Goal: Task Accomplishment & Management: Complete application form

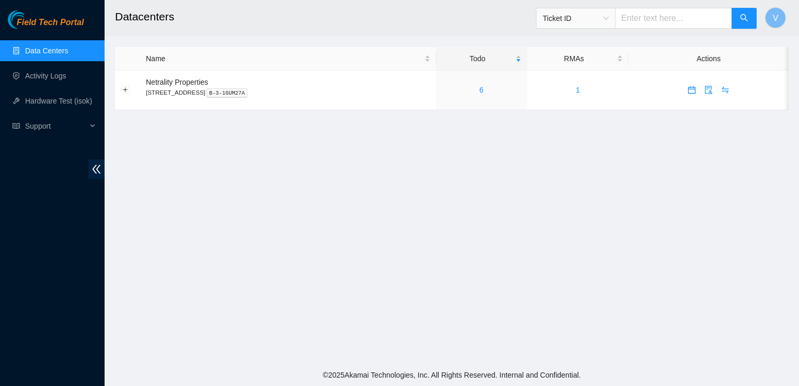
click at [705, 221] on main "Datacenters Ticket ID V Name Todo RMAs Actions Netrality Properties [STREET_ADD…" at bounding box center [452, 182] width 695 height 364
click at [484, 92] on link "6" at bounding box center [482, 90] width 4 height 8
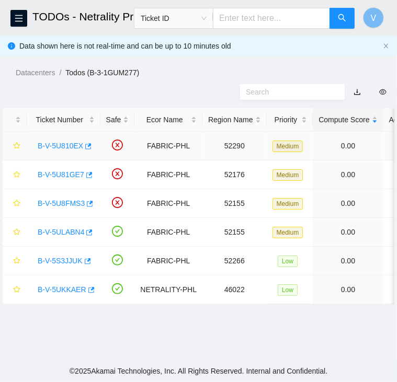
click at [64, 143] on link "B-V-5U810EX" at bounding box center [60, 146] width 45 height 8
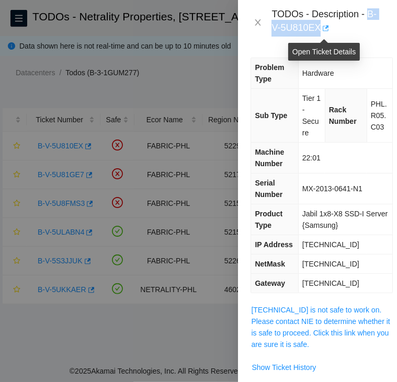
drag, startPoint x: 369, startPoint y: 16, endPoint x: 325, endPoint y: 35, distance: 48.0
click at [325, 35] on div "TODOs - Description - B-V-5U810EX" at bounding box center [327, 22] width 113 height 28
copy div "B-V-5U810EX"
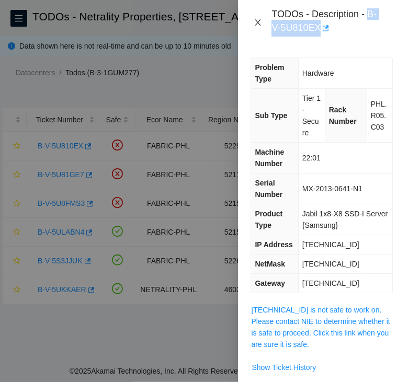
click at [255, 21] on icon "close" at bounding box center [258, 22] width 8 height 8
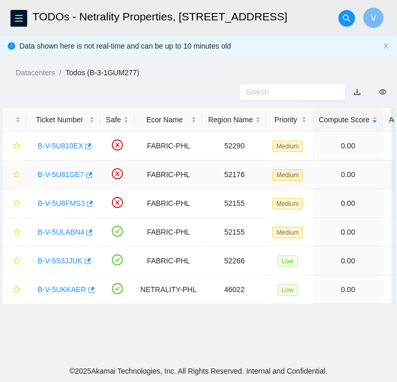
click at [54, 176] on link "B-V-5U81GE7" at bounding box center [61, 174] width 47 height 8
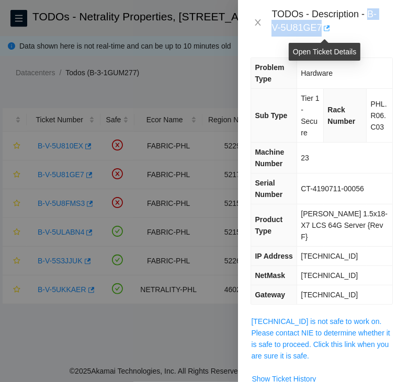
drag, startPoint x: 369, startPoint y: 17, endPoint x: 320, endPoint y: 30, distance: 50.5
click at [320, 30] on div "TODOs - Description - B-V-5U81GE7" at bounding box center [327, 22] width 113 height 28
copy div "B-V-5U81GE7"
click at [258, 22] on icon "close" at bounding box center [258, 22] width 6 height 6
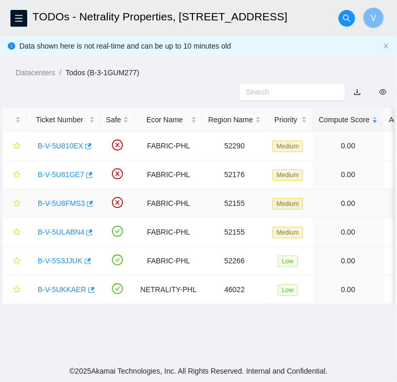
click at [62, 203] on link "B-V-5U8FMS3" at bounding box center [61, 203] width 47 height 8
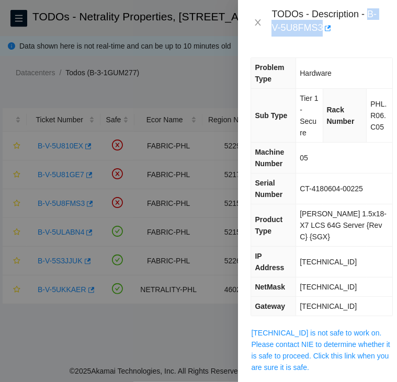
drag, startPoint x: 368, startPoint y: 14, endPoint x: 328, endPoint y: 39, distance: 47.0
click at [328, 39] on div "TODOs - Description - B-V-5U8FMS3" at bounding box center [317, 22] width 159 height 45
copy div "B-V-5U8FMS3"
click at [260, 22] on icon "close" at bounding box center [258, 22] width 8 height 8
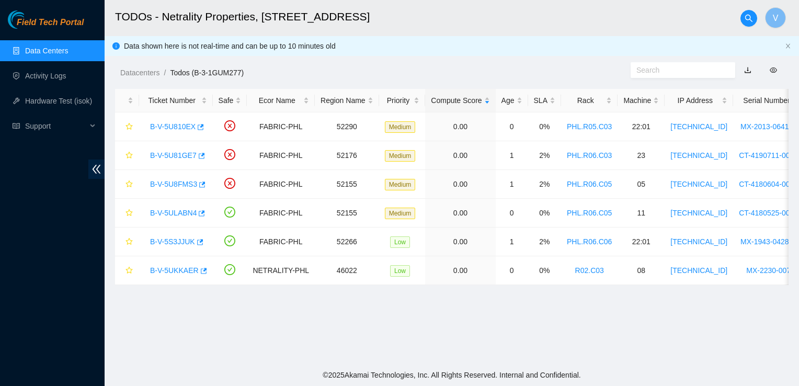
click at [735, 333] on main "TODOs - Netrality Properties, 401 N. Broad (Philadelphia) V Data shown here is …" at bounding box center [452, 182] width 695 height 364
click at [698, 357] on main "TODOs - Netrality Properties, 401 N. Broad (Philadelphia) V Data shown here is …" at bounding box center [452, 182] width 695 height 364
click at [198, 127] on icon "button" at bounding box center [201, 127] width 6 height 6
click at [174, 157] on link "B-V-5U81GE7" at bounding box center [173, 155] width 47 height 8
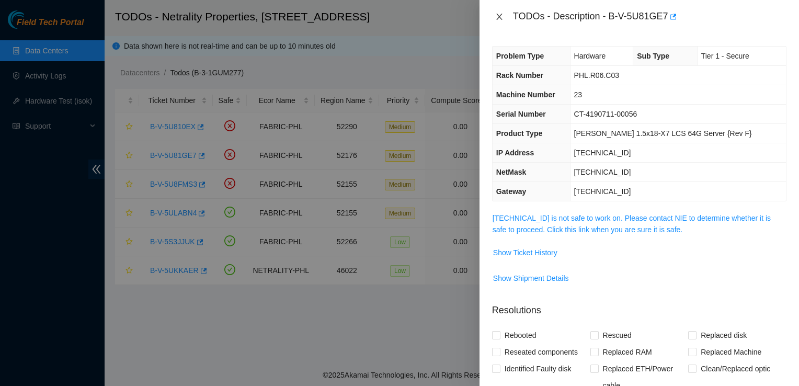
click at [495, 16] on icon "close" at bounding box center [499, 17] width 8 height 8
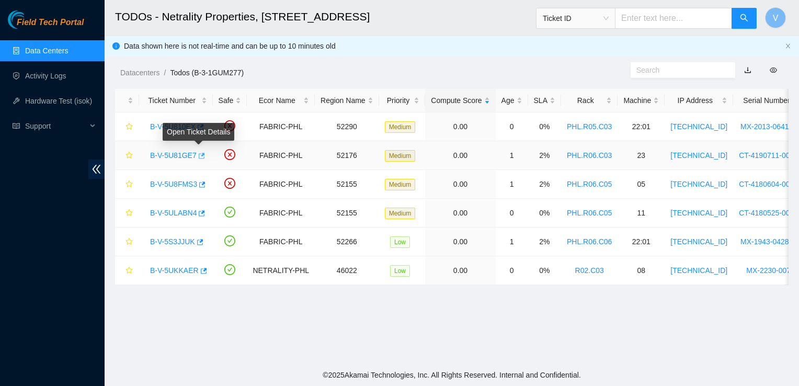
click at [197, 157] on icon "button" at bounding box center [200, 155] width 7 height 7
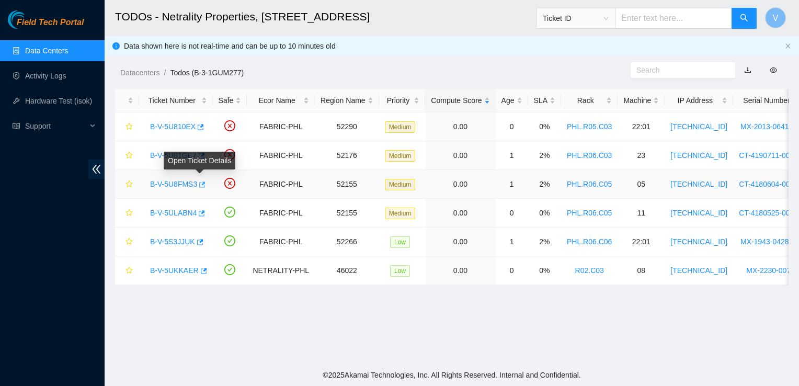
click at [201, 183] on icon "button" at bounding box center [201, 184] width 7 height 7
click at [201, 185] on icon "button" at bounding box center [201, 184] width 7 height 7
click at [188, 130] on link "B-V-5U810EX" at bounding box center [172, 126] width 45 height 8
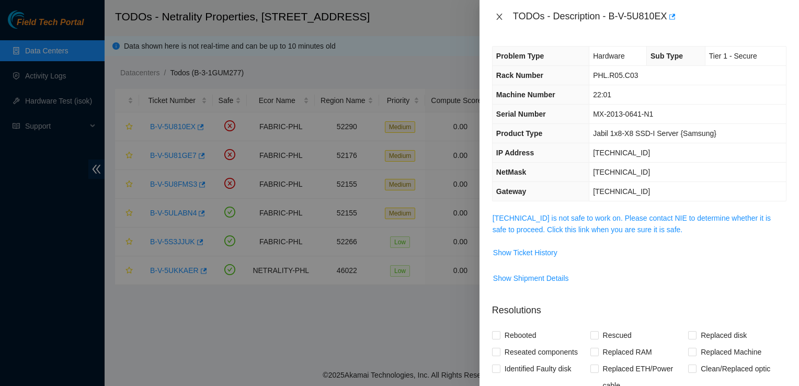
click at [504, 15] on button "Close" at bounding box center [499, 17] width 15 height 10
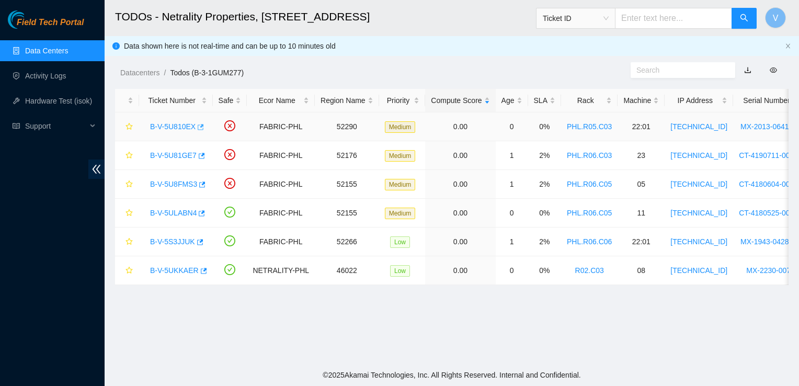
click at [197, 129] on icon "button" at bounding box center [199, 126] width 7 height 7
click at [200, 156] on icon "button" at bounding box center [200, 155] width 7 height 7
click at [203, 185] on button "button" at bounding box center [201, 184] width 8 height 17
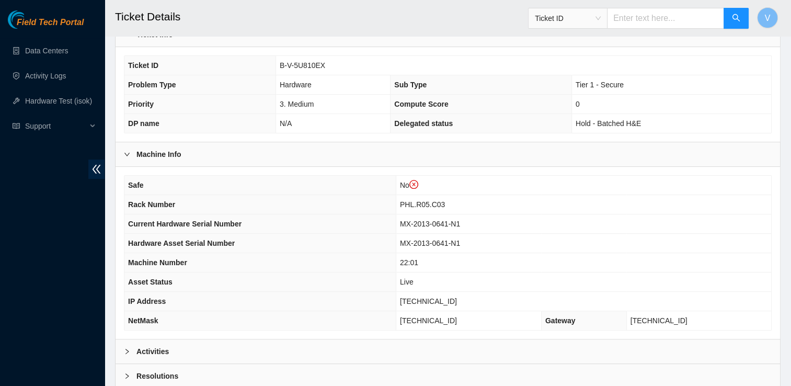
scroll to position [340, 0]
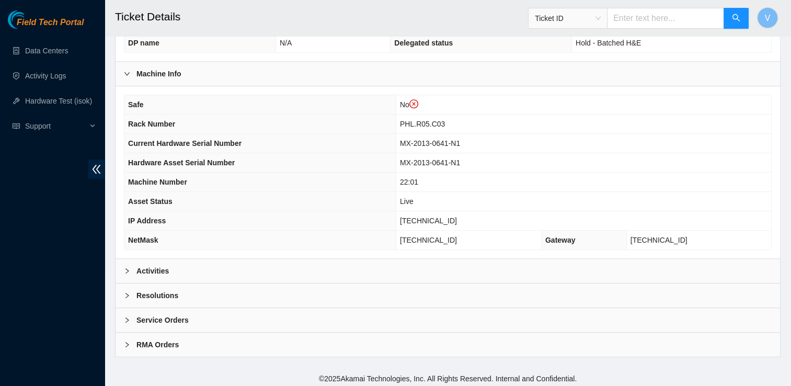
click at [283, 278] on div "Activities" at bounding box center [448, 271] width 665 height 24
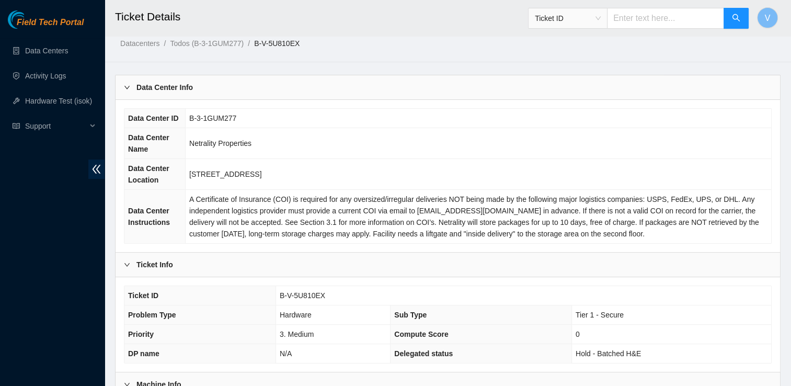
scroll to position [0, 0]
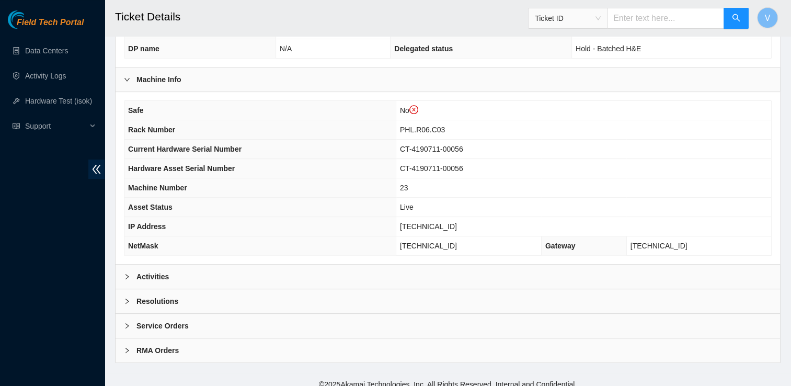
scroll to position [335, 0]
click at [172, 272] on div "Activities" at bounding box center [448, 276] width 665 height 24
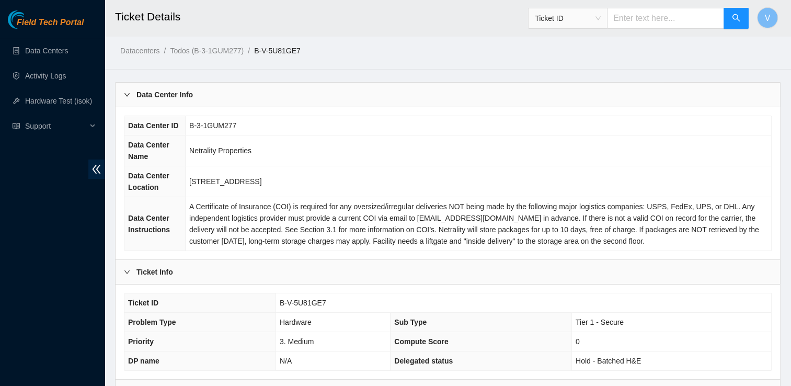
scroll to position [0, 0]
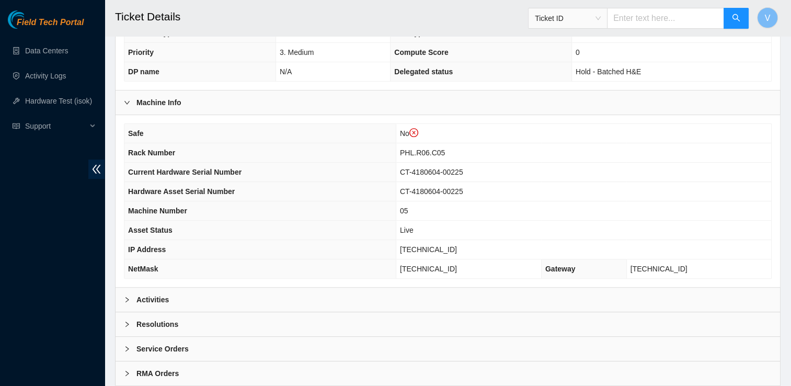
scroll to position [334, 0]
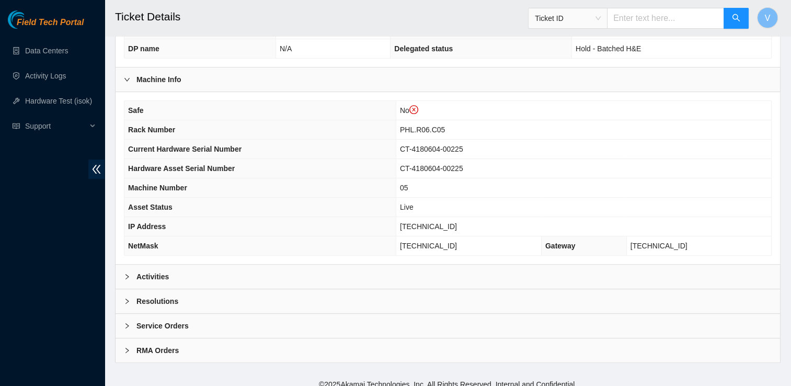
click at [152, 271] on b "Activities" at bounding box center [152, 277] width 32 height 12
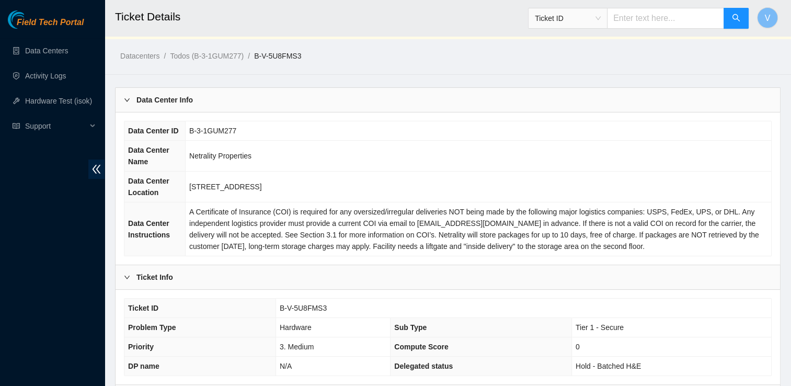
scroll to position [0, 0]
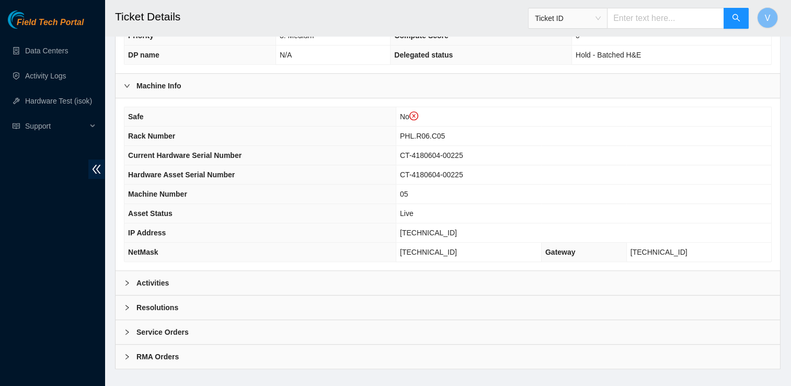
scroll to position [340, 0]
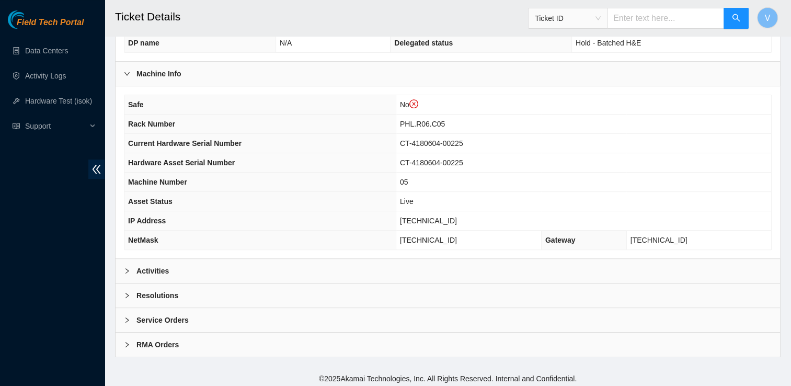
click at [263, 272] on div "Activities" at bounding box center [448, 271] width 665 height 24
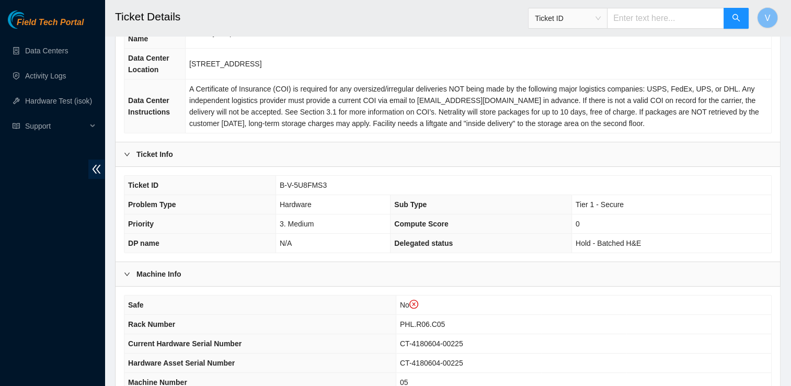
scroll to position [0, 0]
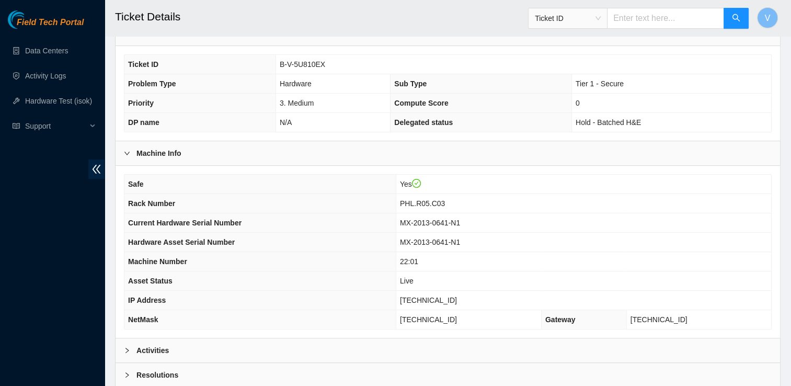
scroll to position [320, 0]
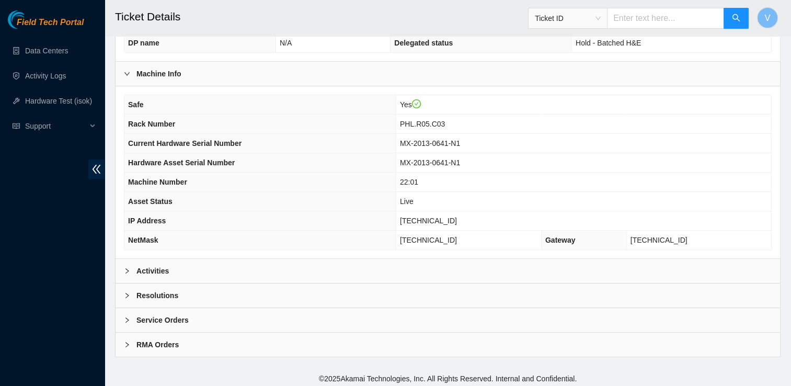
click at [158, 272] on b "Activities" at bounding box center [152, 271] width 32 height 12
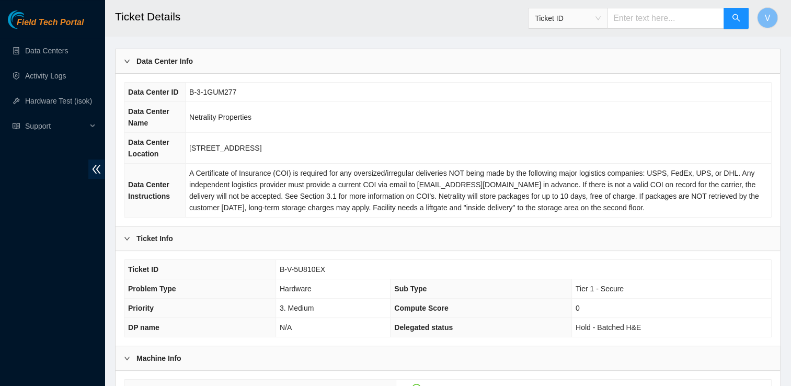
scroll to position [0, 0]
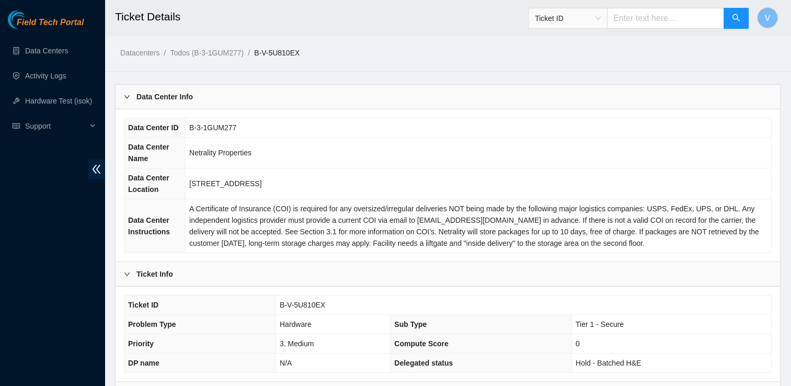
click at [362, 142] on td "Netrality Properties" at bounding box center [479, 153] width 586 height 31
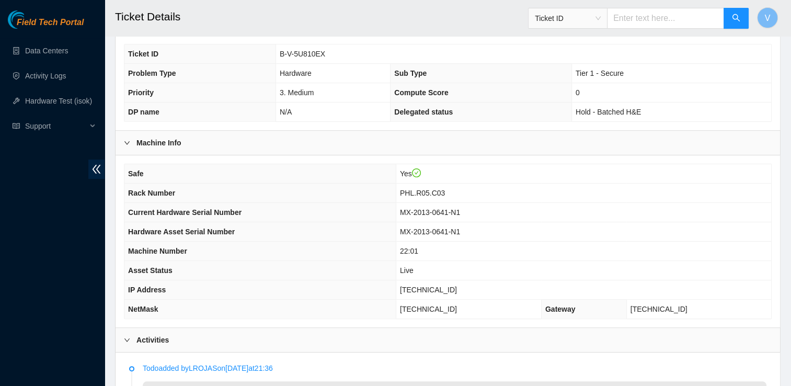
scroll to position [253, 0]
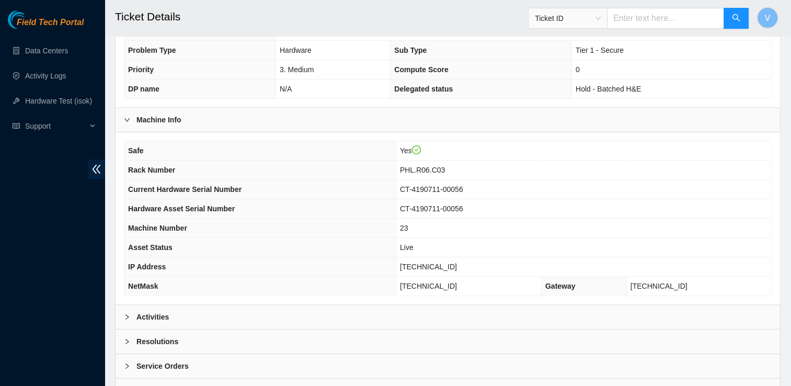
scroll to position [320, 0]
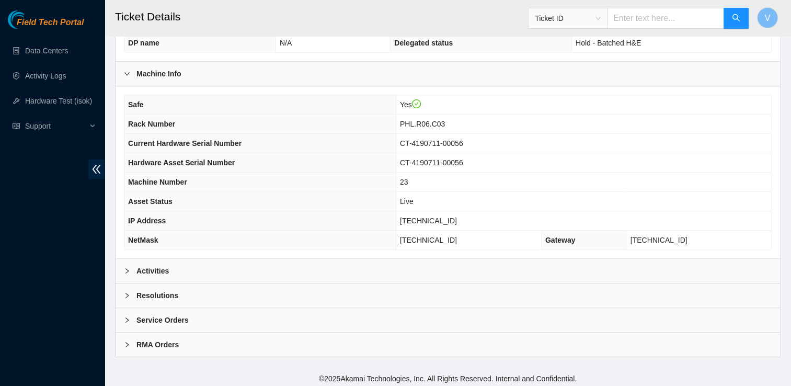
click at [211, 266] on div "Activities" at bounding box center [448, 271] width 665 height 24
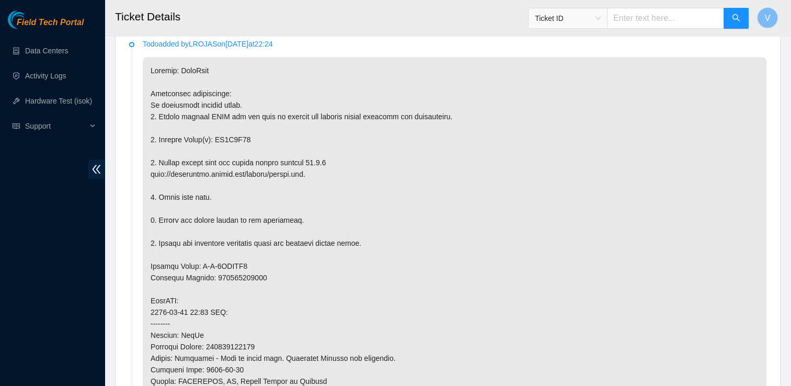
scroll to position [583, 0]
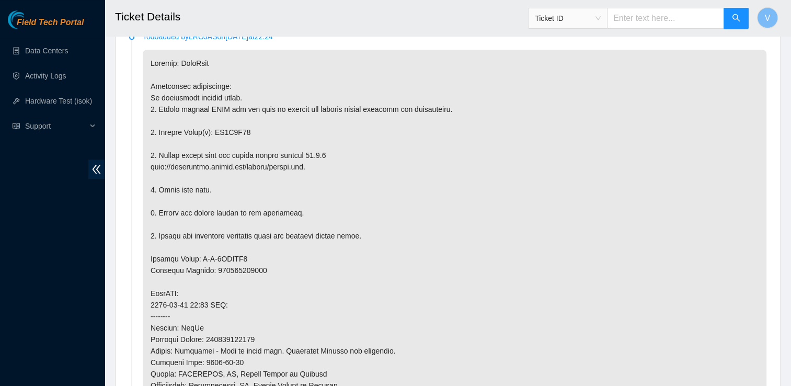
click at [408, 278] on p at bounding box center [455, 316] width 624 height 533
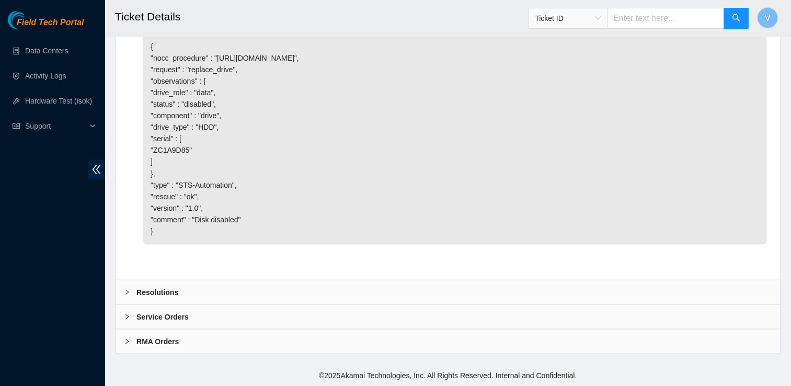
scroll to position [1915, 0]
click at [141, 289] on b "Resolutions" at bounding box center [157, 292] width 42 height 12
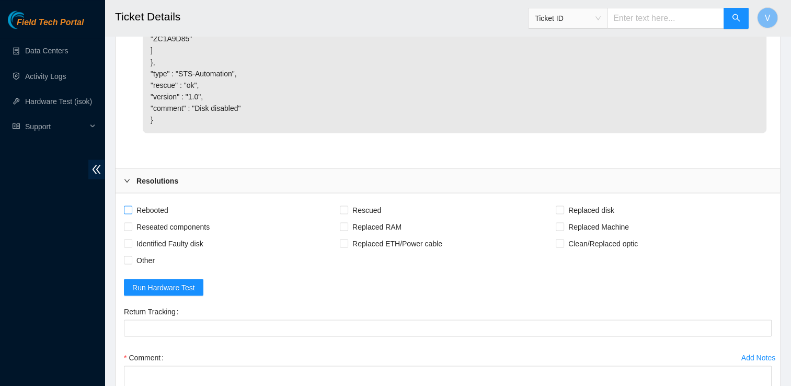
click at [155, 218] on span "Rebooted" at bounding box center [152, 209] width 40 height 17
click at [131, 213] on input "Rebooted" at bounding box center [127, 209] width 7 height 7
checkbox input "true"
click at [363, 218] on span "Rescued" at bounding box center [366, 209] width 37 height 17
click at [347, 213] on input "Rescued" at bounding box center [343, 209] width 7 height 7
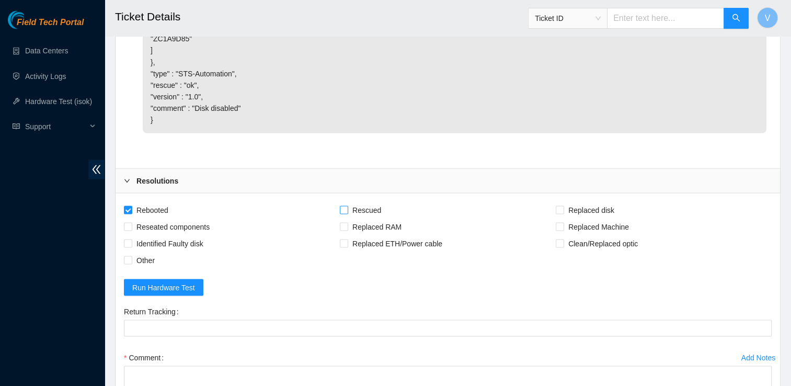
checkbox input "true"
click at [601, 218] on span "Replaced disk" at bounding box center [591, 209] width 54 height 17
click at [563, 213] on input "Replaced disk" at bounding box center [559, 209] width 7 height 7
checkbox input "true"
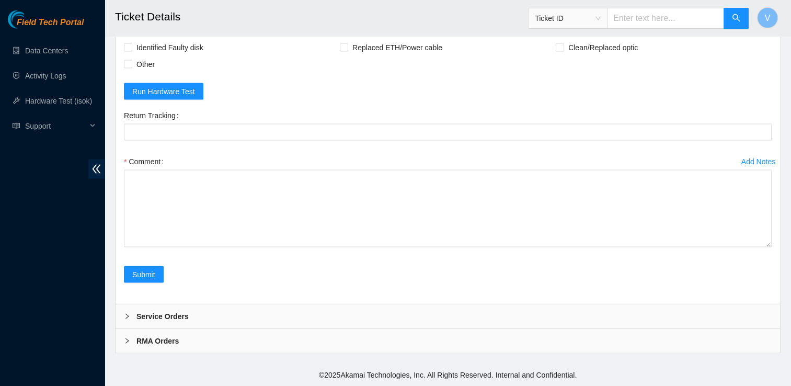
scroll to position [2184, 0]
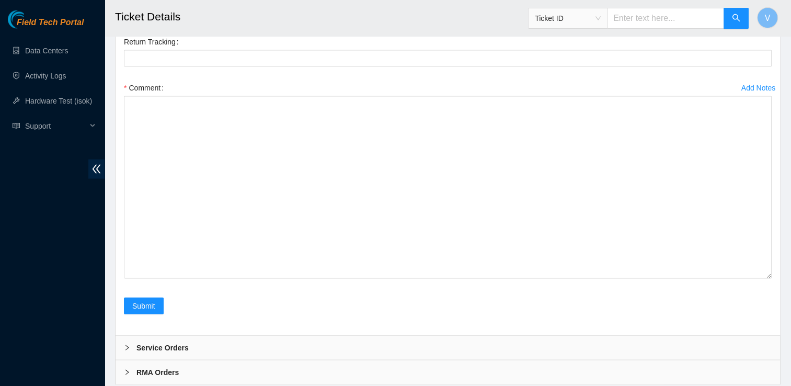
drag, startPoint x: 768, startPoint y: 245, endPoint x: 755, endPoint y: 388, distance: 143.3
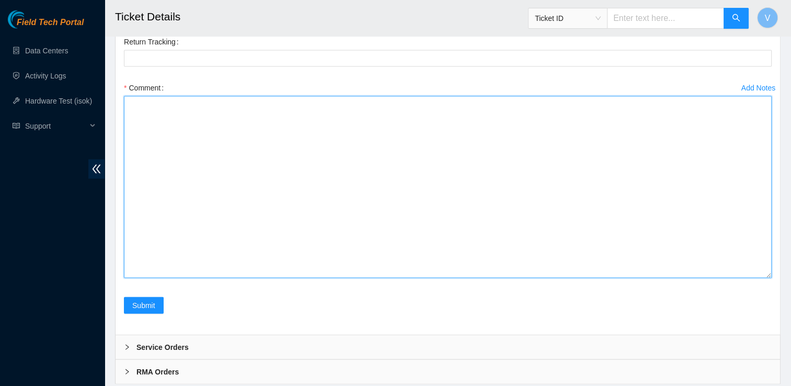
click at [274, 278] on textarea "Comment" at bounding box center [448, 187] width 648 height 182
paste textarea "Removed faulty disk s/n: (ZC16NP7S), replaced with new disk s/n: (Z1Z526NQ) -RM…"
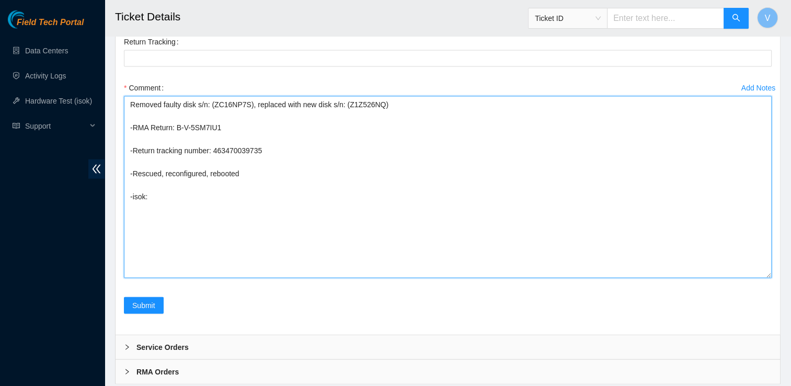
drag, startPoint x: 245, startPoint y: 214, endPoint x: 212, endPoint y: 215, distance: 33.5
click at [212, 215] on textarea "Removed faulty disk s/n: (ZC16NP7S), replaced with new disk s/n: (Z1Z526NQ) -RM…" at bounding box center [448, 187] width 648 height 182
drag, startPoint x: 344, startPoint y: 221, endPoint x: 310, endPoint y: 217, distance: 34.3
click at [310, 217] on textarea "Removed faulty disk s/n: (), replaced with new disk s/n: (Z1Z526NQ) -RMA Return…" at bounding box center [448, 187] width 648 height 182
drag, startPoint x: 226, startPoint y: 237, endPoint x: 176, endPoint y: 239, distance: 49.7
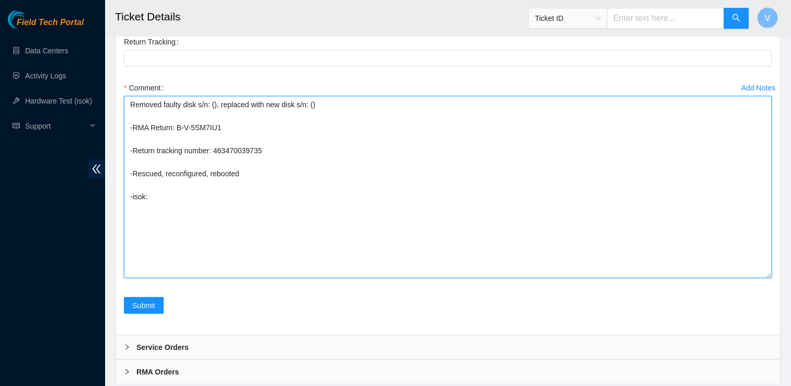
click at [176, 239] on textarea "Removed faulty disk s/n: (), replaced with new disk s/n: () -RMA Return: B-V-5S…" at bounding box center [448, 187] width 648 height 182
drag, startPoint x: 269, startPoint y: 258, endPoint x: 213, endPoint y: 259, distance: 55.4
click at [213, 259] on textarea "Removed faulty disk s/n: (), replaced with new disk s/n: () -RMA Return: -Retur…" at bounding box center [448, 187] width 648 height 182
click at [309, 218] on textarea "Removed faulty disk s/n: (), replaced with new disk s/n: () -RMA Return: -Retur…" at bounding box center [448, 187] width 648 height 182
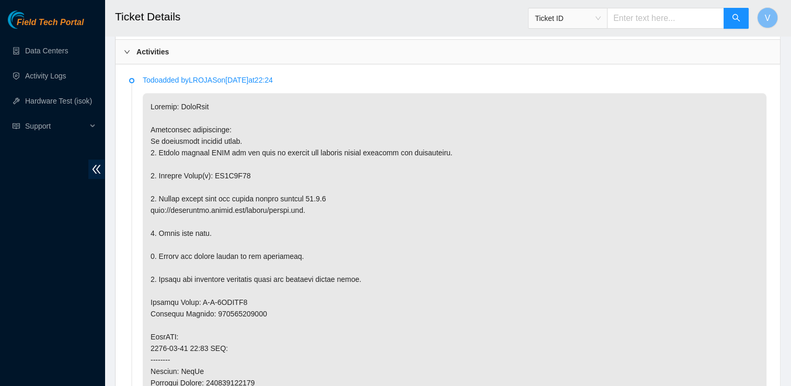
scroll to position [531, 0]
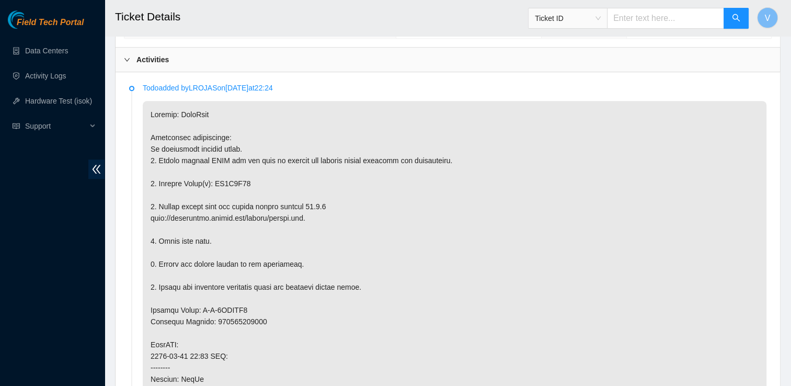
click at [238, 179] on p at bounding box center [455, 367] width 624 height 533
copy p "ZC1A9D85"
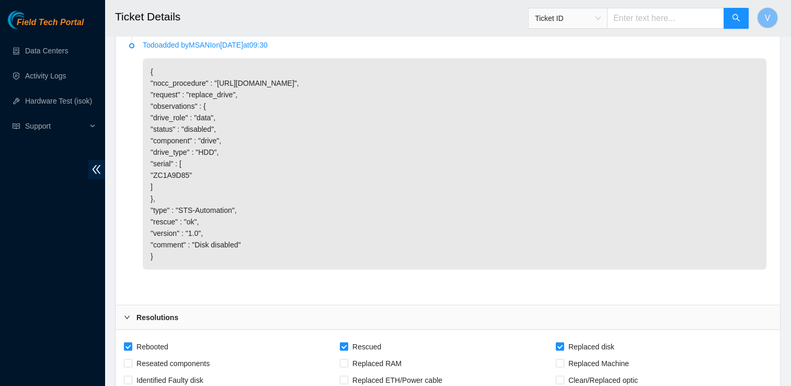
scroll to position [2326, 0]
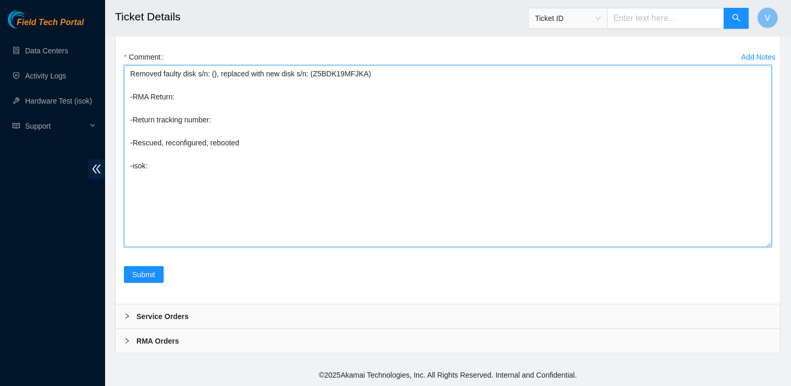
click at [211, 76] on textarea "Removed faulty disk s/n: (), replaced with new disk s/n: (Z5BDK19MFJKA) -RMA Re…" at bounding box center [448, 156] width 648 height 182
paste textarea "ZC1A9D85"
click at [196, 101] on textarea "Removed faulty disk s/n: (ZC1A9D85), replaced with new disk s/n: (Z5BDK19MFJKA)…" at bounding box center [448, 156] width 648 height 182
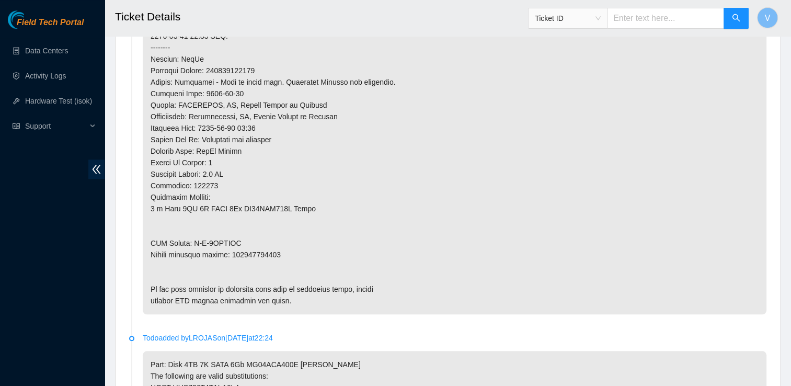
scroll to position [849, 0]
click at [228, 240] on p at bounding box center [455, 49] width 624 height 533
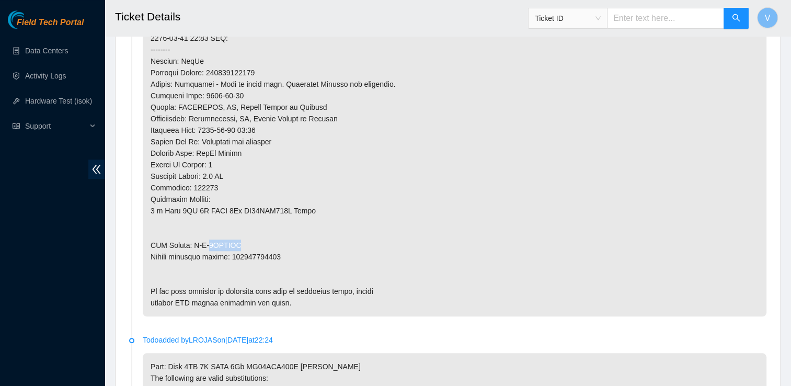
click at [228, 240] on p at bounding box center [455, 49] width 624 height 533
drag, startPoint x: 228, startPoint y: 240, endPoint x: 261, endPoint y: 242, distance: 33.0
click at [261, 242] on p at bounding box center [455, 49] width 624 height 533
click at [256, 245] on p at bounding box center [455, 49] width 624 height 533
drag, startPoint x: 242, startPoint y: 244, endPoint x: 195, endPoint y: 244, distance: 47.1
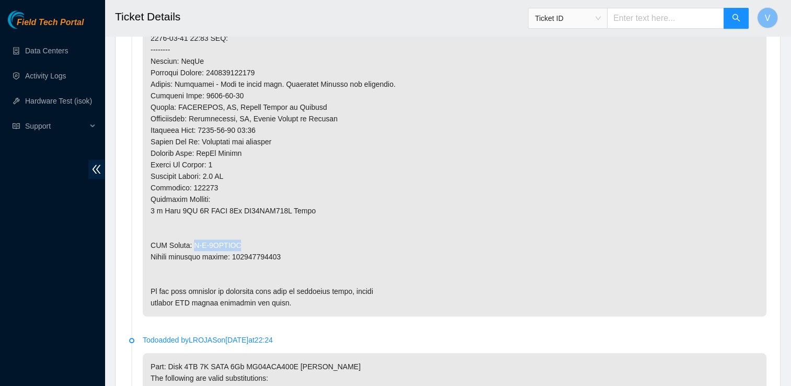
click at [195, 244] on p at bounding box center [455, 49] width 624 height 533
copy p "B-V-5UCUNXF"
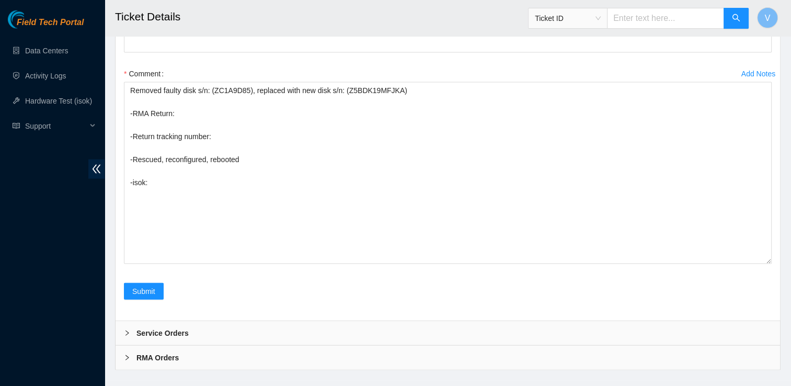
scroll to position [2326, 0]
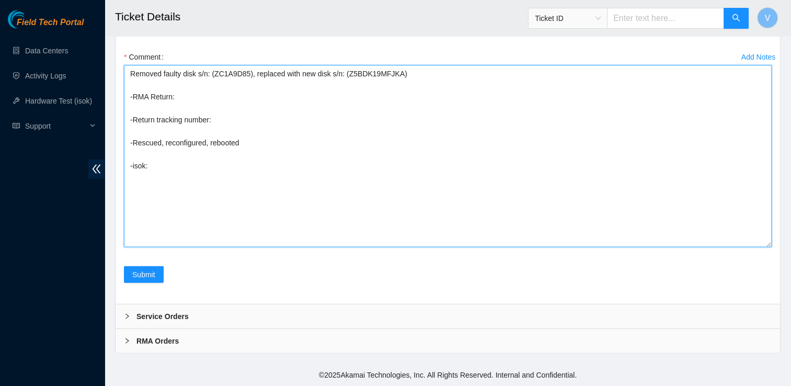
click at [197, 100] on textarea "Removed faulty disk s/n: (ZC1A9D85), replaced with new disk s/n: (Z5BDK19MFJKA)…" at bounding box center [448, 156] width 648 height 182
paste textarea "B-V-5UCUNXF"
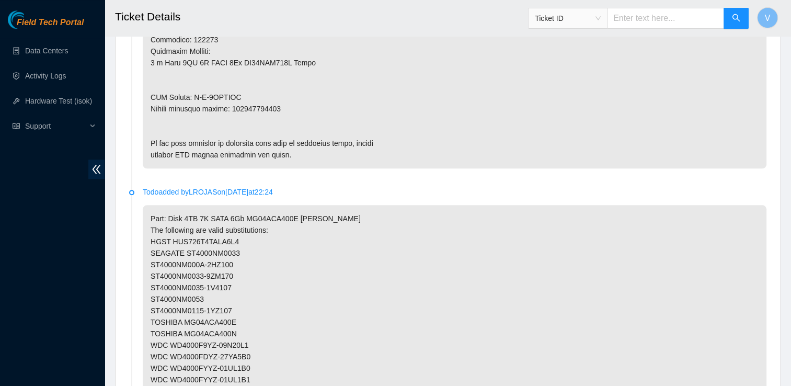
scroll to position [986, 0]
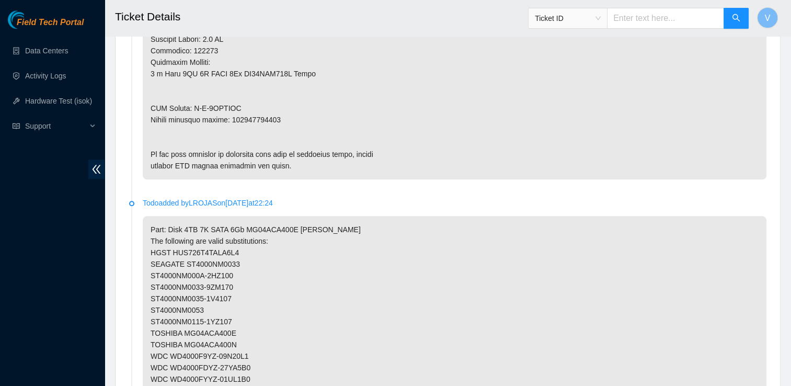
copy p "450826213426"
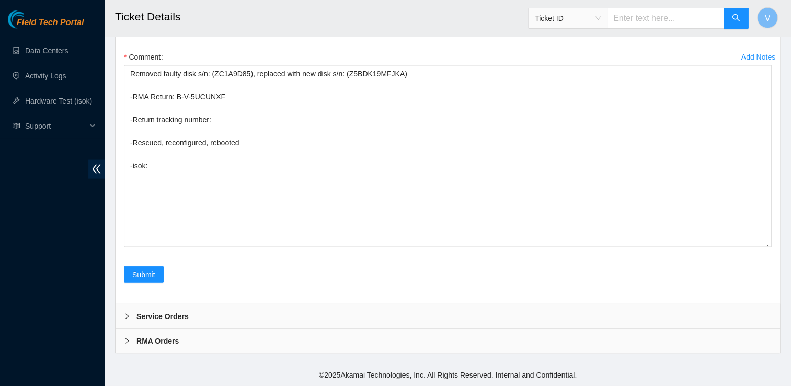
scroll to position [2326, 0]
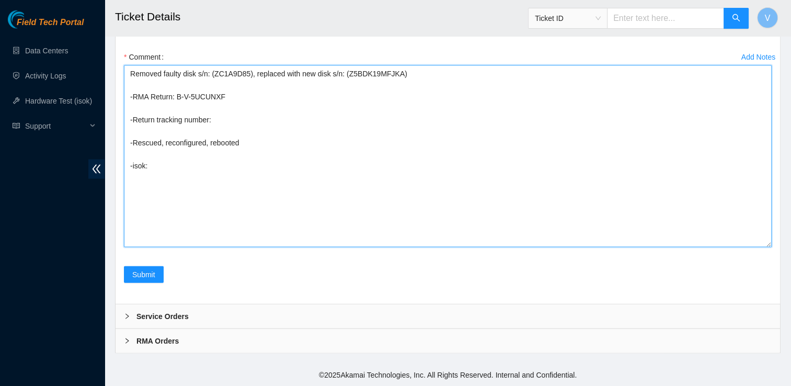
drag, startPoint x: 264, startPoint y: 104, endPoint x: 236, endPoint y: 140, distance: 45.5
click at [236, 140] on textarea "Removed faulty disk s/n: (ZC1A9D85), replaced with new disk s/n: (Z5BDK19MFJKA)…" at bounding box center [448, 156] width 648 height 182
click at [230, 119] on textarea "Removed faulty disk s/n: (ZC1A9D85), replaced with new disk s/n: (Z5BDK19MFJKA)…" at bounding box center [448, 156] width 648 height 182
paste textarea "450826213426"
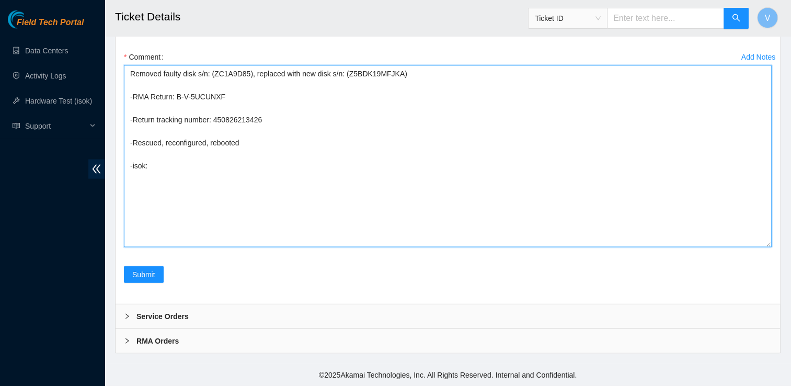
type textarea "Removed faulty disk s/n: (ZC1A9D85), replaced with new disk s/n: (Z5BDK19MFJKA)…"
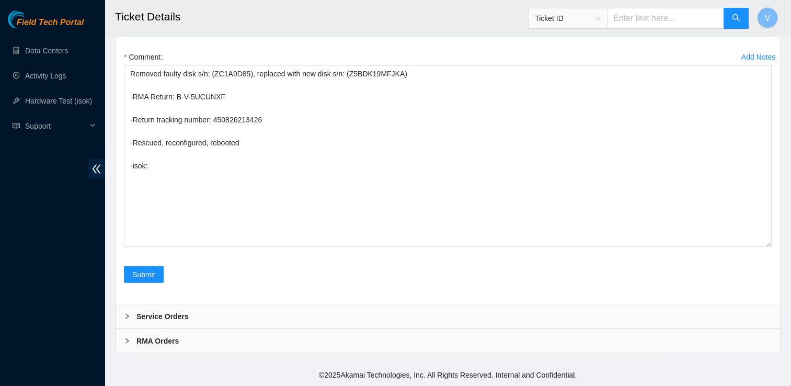
click at [230, 36] on Tracking "Return Tracking" at bounding box center [448, 27] width 648 height 17
paste Tracking "450826213426"
type Tracking "450826213426"
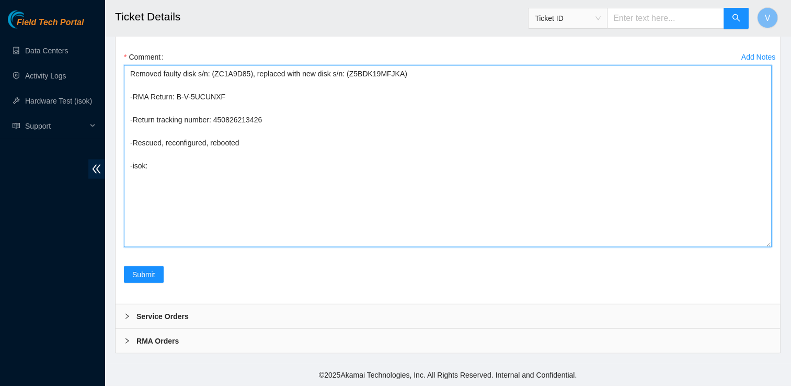
click at [169, 247] on textarea "Removed faulty disk s/n: (ZC1A9D85), replaced with new disk s/n: (Z5BDK19MFJKA)…" at bounding box center [448, 156] width 648 height 182
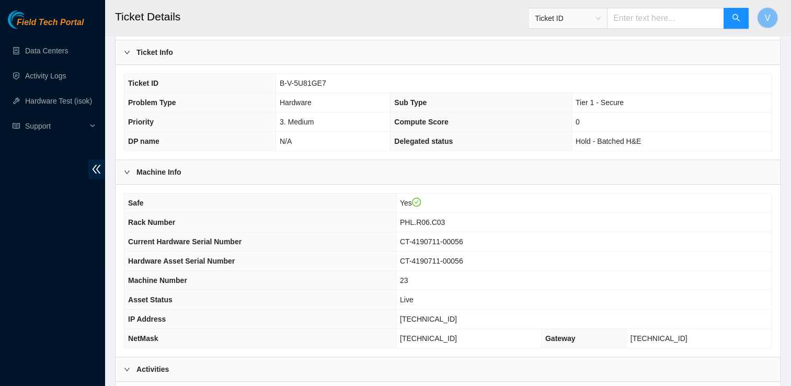
scroll to position [222, 0]
drag, startPoint x: 468, startPoint y: 313, endPoint x: 408, endPoint y: 313, distance: 60.1
click at [408, 313] on tr "IP Address 23.46.12.26" at bounding box center [447, 319] width 647 height 19
copy tr "23.46.12.26"
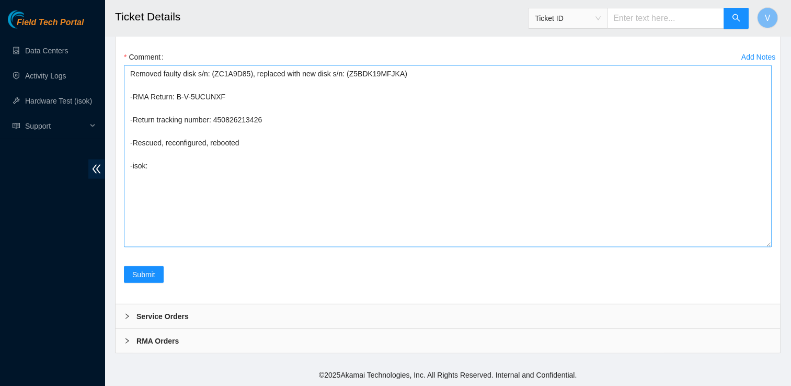
scroll to position [2234, 0]
click at [212, 247] on textarea "Removed faulty disk s/n: (ZC1A9D85), replaced with new disk s/n: (Z5BDK19MFJKA)…" at bounding box center [448, 156] width 648 height 182
paste textarea "23.46.12.26 : passed: ok"
click at [207, 247] on textarea "Removed faulty disk s/n: (ZC1A9D85), replaced with new disk s/n: (Z5BDK19MFJKA)…" at bounding box center [448, 156] width 648 height 182
type textarea "Removed faulty disk s/n: (ZC1A9D85), replaced with new disk s/n: (Z5BDK19MFJKA)…"
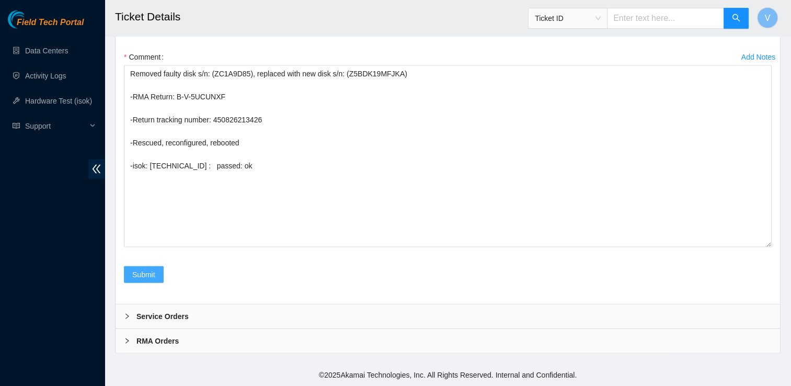
click at [149, 280] on span "Submit" at bounding box center [143, 275] width 23 height 12
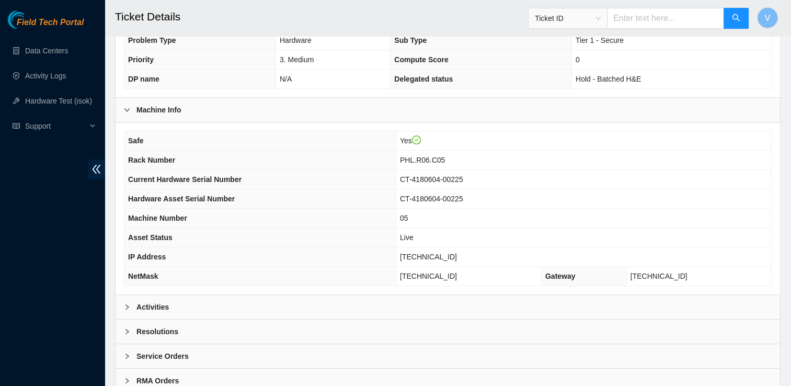
scroll to position [287, 0]
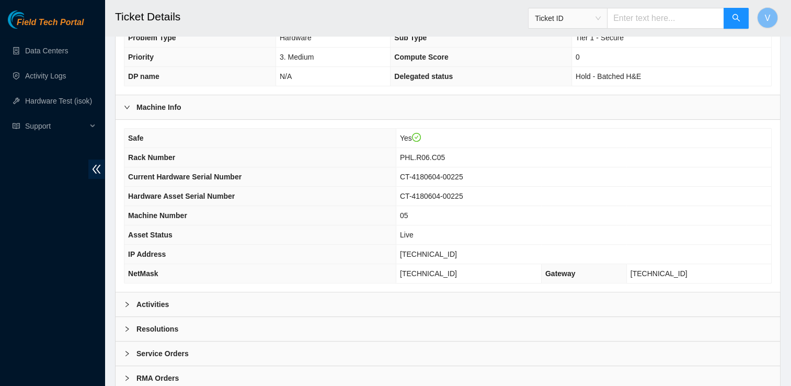
click at [195, 295] on div "Activities" at bounding box center [448, 304] width 665 height 24
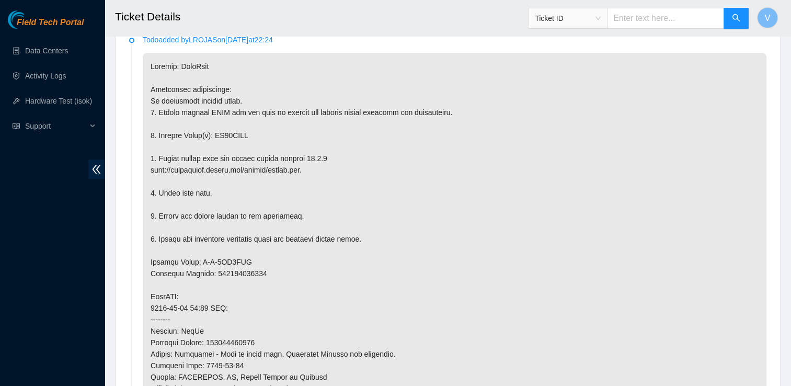
scroll to position [582, 0]
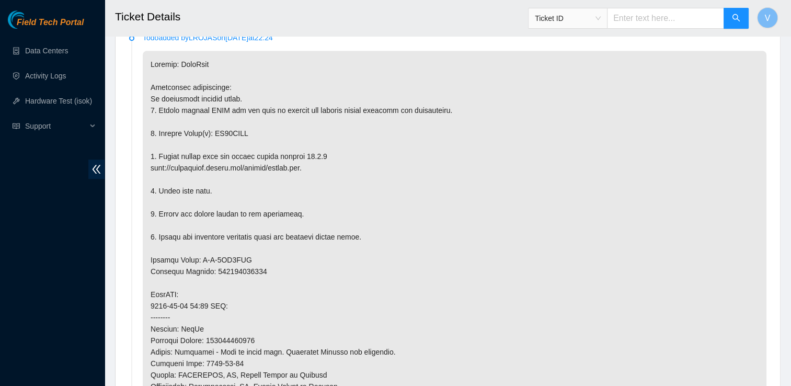
click at [263, 340] on p at bounding box center [455, 317] width 624 height 533
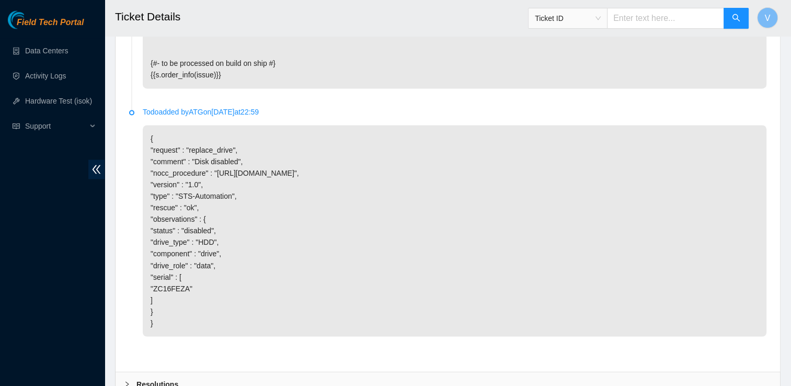
scroll to position [1915, 0]
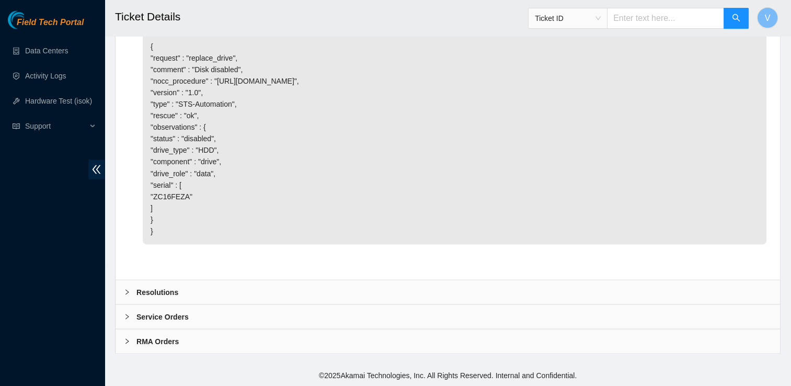
click at [151, 296] on b "Resolutions" at bounding box center [157, 292] width 42 height 12
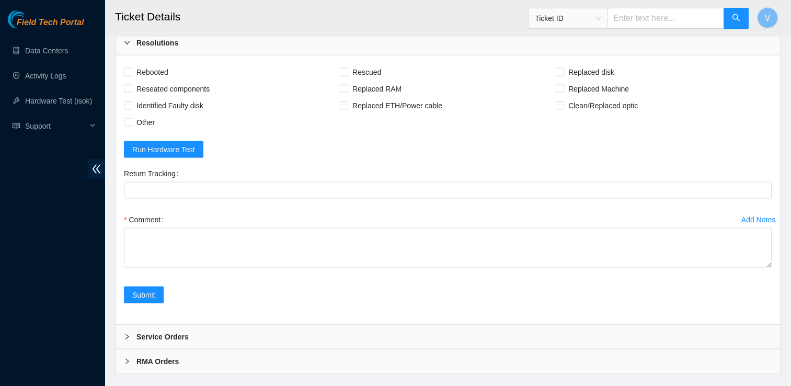
scroll to position [2053, 0]
click at [153, 79] on span "Rebooted" at bounding box center [152, 71] width 40 height 17
click at [131, 74] on input "Rebooted" at bounding box center [127, 70] width 7 height 7
checkbox input "true"
click at [358, 79] on span "Rescued" at bounding box center [366, 71] width 37 height 17
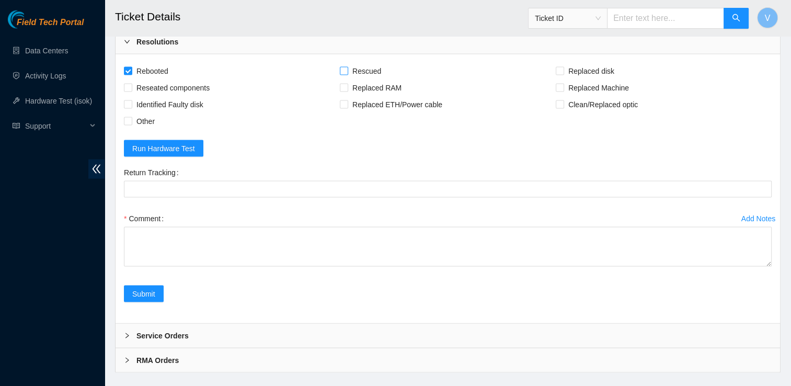
click at [347, 74] on input "Rescued" at bounding box center [343, 70] width 7 height 7
checkbox input "true"
click at [571, 79] on span "Replaced disk" at bounding box center [591, 71] width 54 height 17
click at [563, 74] on input "Replaced disk" at bounding box center [559, 70] width 7 height 7
checkbox input "true"
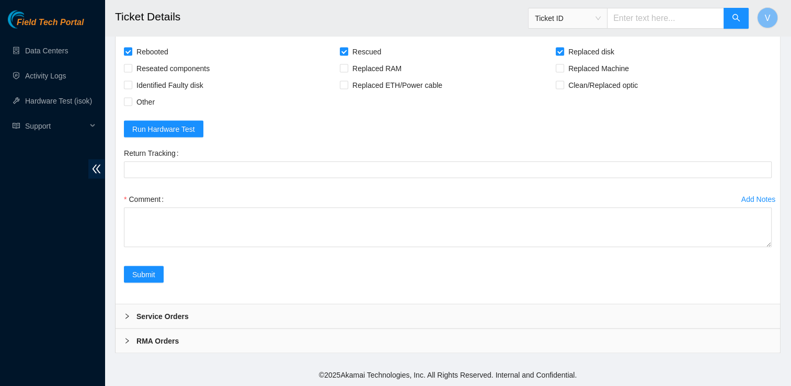
scroll to position [2155, 0]
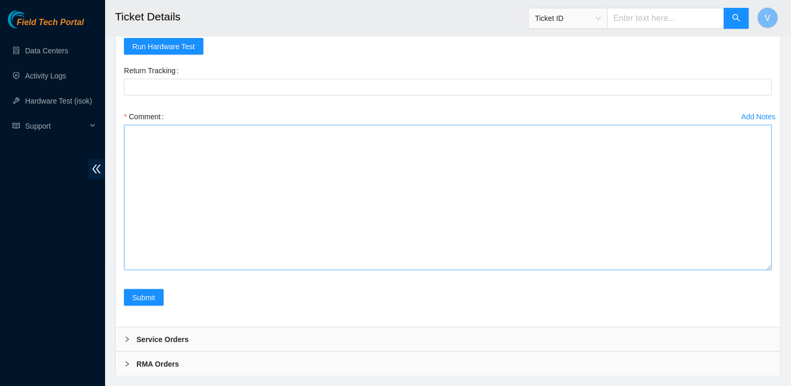
drag, startPoint x: 768, startPoint y: 270, endPoint x: 766, endPoint y: 379, distance: 108.8
click at [766, 270] on textarea "Comment" at bounding box center [448, 197] width 648 height 145
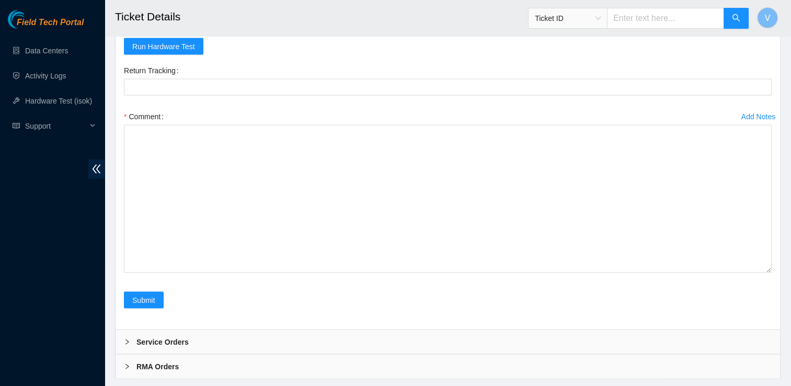
click at [726, 165] on form "Rebooted Rescued Replaced disk Reseated components Replaced RAM Replaced Machin…" at bounding box center [448, 141] width 648 height 360
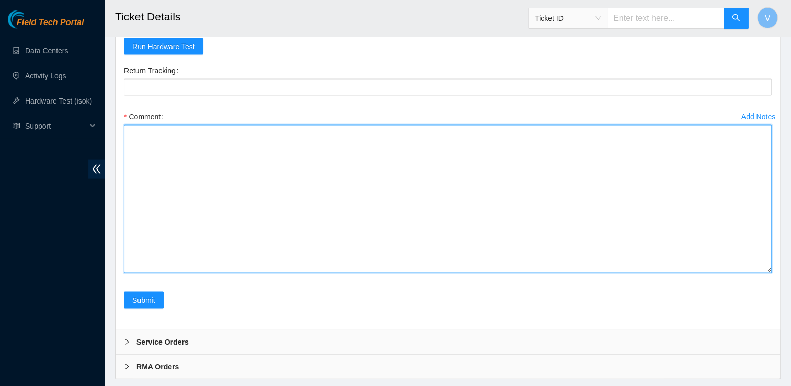
click at [519, 273] on textarea "Comment" at bounding box center [448, 199] width 648 height 148
paste textarea "Removed faulty disk s/n: (ZC16NP7S), replaced with new disk s/n: (Z1Z526NQ) -RM…"
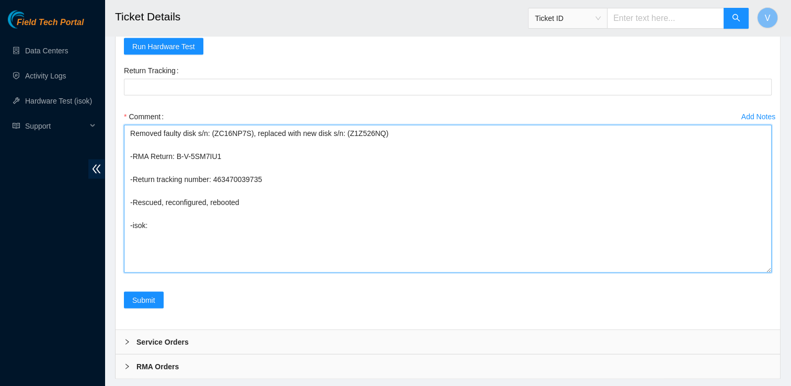
click at [270, 273] on textarea "Removed faulty disk s/n: (ZC16NP7S), replaced with new disk s/n: (Z1Z526NQ) -RM…" at bounding box center [448, 199] width 648 height 148
click at [234, 273] on textarea "Removed faulty disk s/n: (ZC16NP7S), replaced with new disk s/n: (Z1Z526NQ) -RM…" at bounding box center [448, 199] width 648 height 148
click at [225, 269] on textarea "Removed faulty disk s/n: (ZC16NP7S), replaced with new disk s/n: (Z1Z526NQ) -RM…" at bounding box center [448, 199] width 648 height 148
click at [238, 246] on textarea "Removed faulty disk s/n: (ZC16NP7S), replaced with new disk s/n: (Z1Z526NQ) -RM…" at bounding box center [448, 199] width 648 height 148
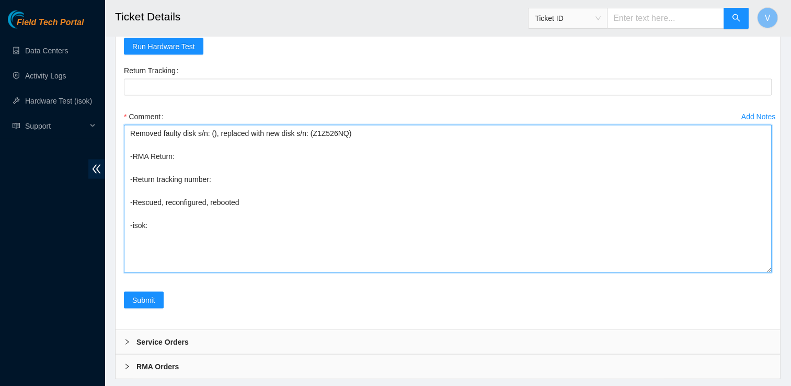
click at [335, 246] on textarea "Removed faulty disk s/n: (), replaced with new disk s/n: (Z1Z526NQ) -RMA Return…" at bounding box center [448, 199] width 648 height 148
click at [363, 247] on textarea "Removed faulty disk s/n: (), replaced with new disk s/n: (WMC1F0DAAZ%DH) -RMA R…" at bounding box center [448, 199] width 648 height 148
click at [212, 248] on textarea "Removed faulty disk s/n: (), replaced with new disk s/n: (WMC1F0DAAZ5DH) -RMA R…" at bounding box center [448, 199] width 648 height 148
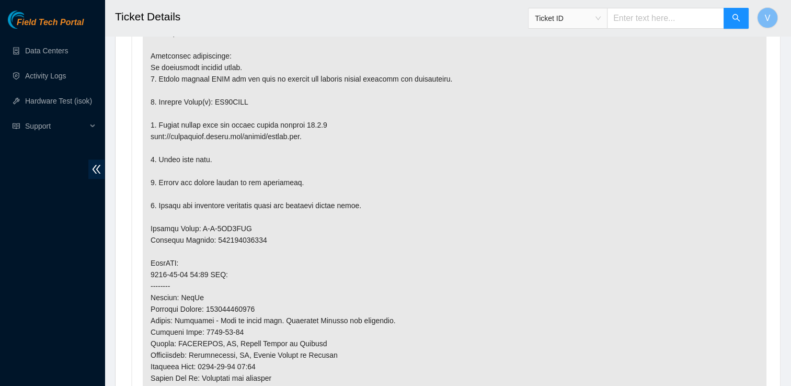
scroll to position [614, 0]
click at [232, 97] on p at bounding box center [455, 284] width 624 height 533
copy p "ZC16FEZA"
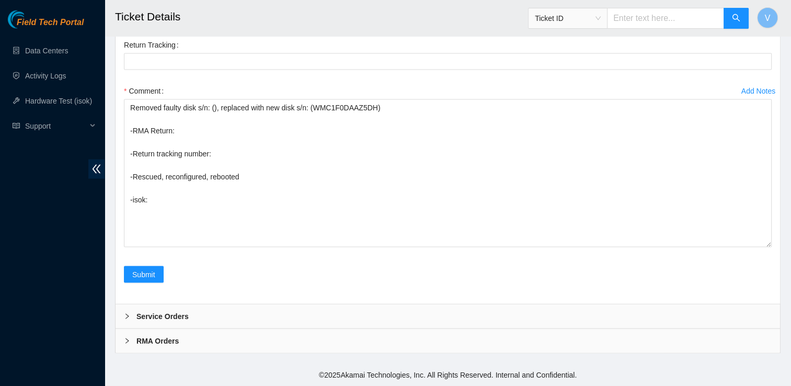
scroll to position [2292, 0]
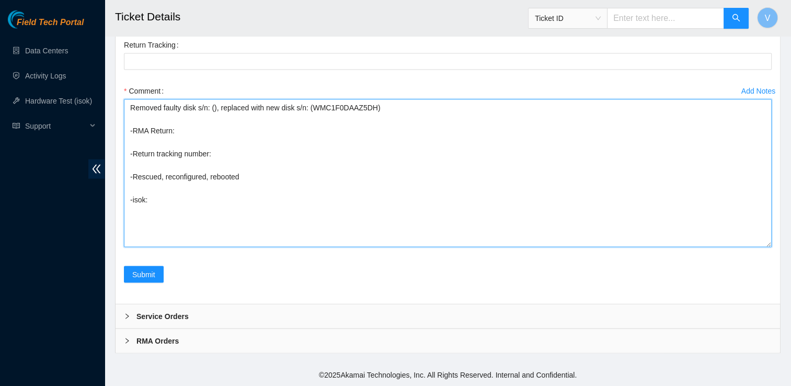
click at [212, 109] on textarea "Removed faulty disk s/n: (), replaced with new disk s/n: (WMC1F0DAAZ5DH) -RMA R…" at bounding box center [448, 173] width 648 height 148
paste textarea "ZC16FEZA"
click at [181, 134] on textarea "Removed faulty disk s/n: (ZC16FEZA), replaced with new disk s/n: (WMC1F0DAAZ5DH…" at bounding box center [448, 173] width 648 height 148
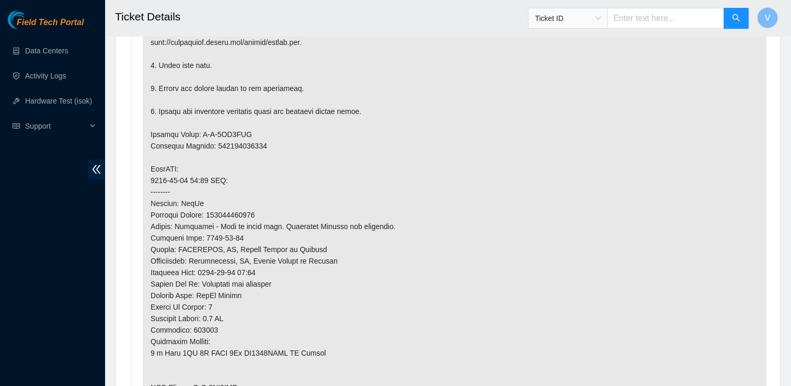
scroll to position [709, 0]
click at [235, 126] on p at bounding box center [455, 190] width 624 height 533
drag, startPoint x: 235, startPoint y: 126, endPoint x: 255, endPoint y: 133, distance: 20.5
click at [255, 133] on p at bounding box center [455, 190] width 624 height 533
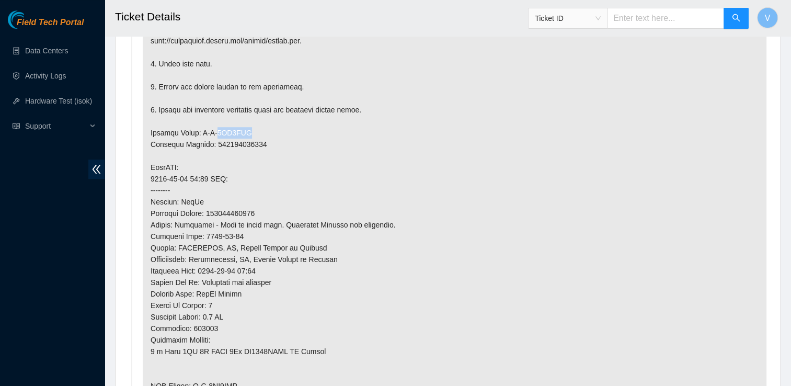
click at [249, 130] on p at bounding box center [455, 190] width 624 height 533
drag, startPoint x: 243, startPoint y: 130, endPoint x: 197, endPoint y: 127, distance: 46.1
click at [197, 127] on p at bounding box center [455, 190] width 624 height 533
copy p "B-V-5UD0XMJ"
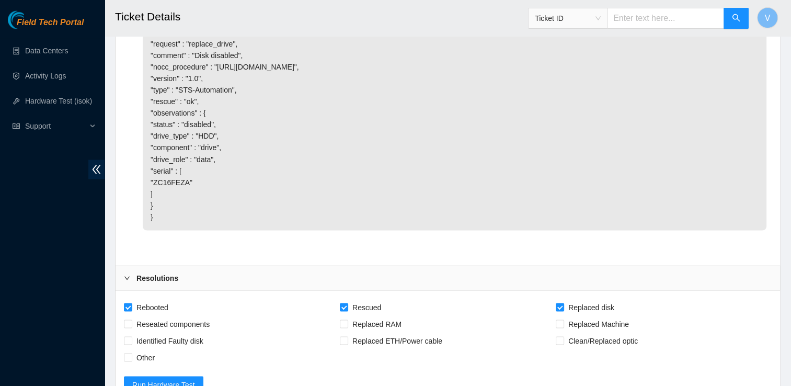
scroll to position [2292, 0]
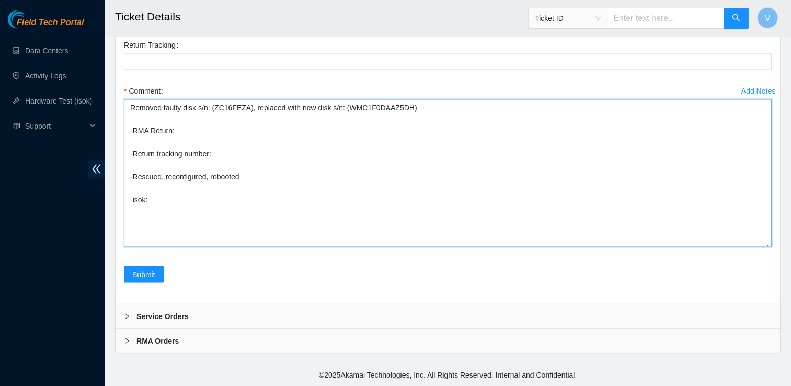
click at [196, 131] on textarea "Removed faulty disk s/n: (ZC16FEZA), replaced with new disk s/n: (WMC1F0DAAZ5DH…" at bounding box center [448, 173] width 648 height 148
paste textarea "B-V-5UD0XMJ"
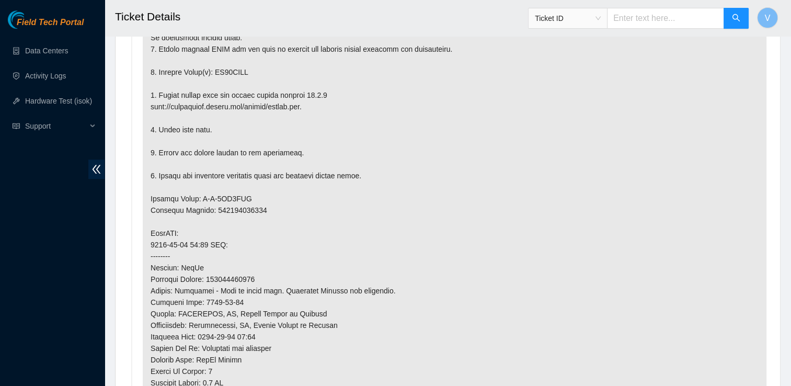
scroll to position [664, 0]
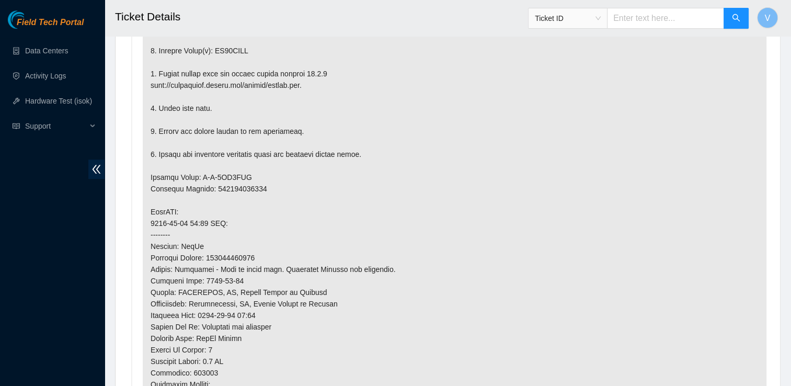
click at [239, 185] on p at bounding box center [455, 234] width 624 height 533
copy p "450826213573"
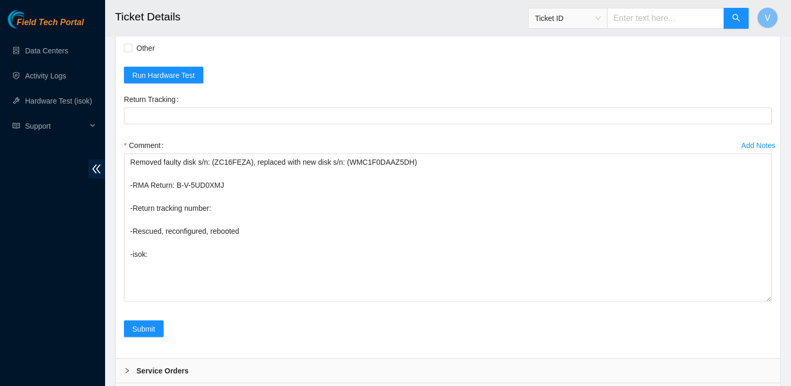
scroll to position [2292, 0]
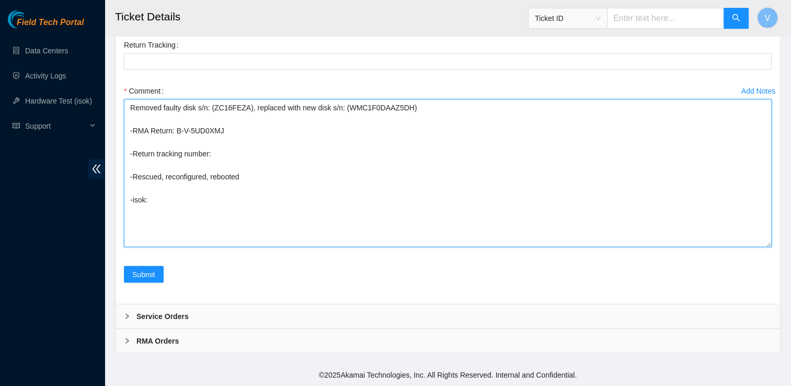
click at [228, 150] on textarea "Removed faulty disk s/n: (ZC16FEZA), replaced with new disk s/n: (WMC1F0DAAZ5DH…" at bounding box center [448, 173] width 648 height 148
paste textarea "450826213573"
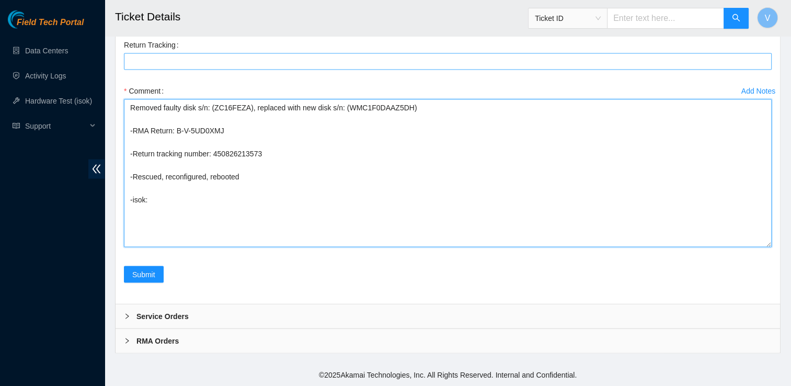
type textarea "Removed faulty disk s/n: (ZC16FEZA), replaced with new disk s/n: (WMC1F0DAAZ5DH…"
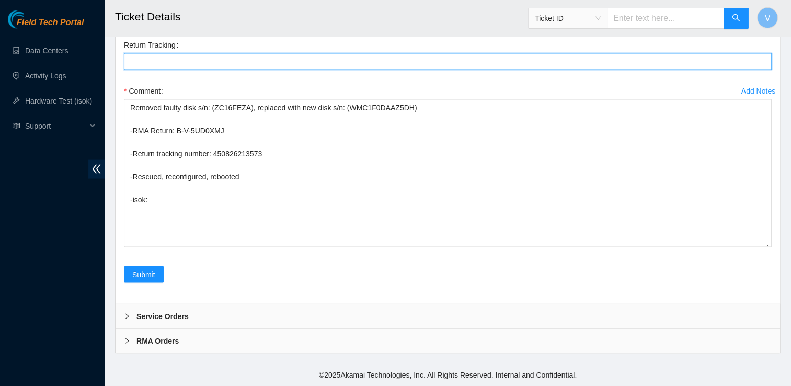
click at [191, 70] on Tracking "Return Tracking" at bounding box center [448, 61] width 648 height 17
paste Tracking "450826213573"
type Tracking "450826213573"
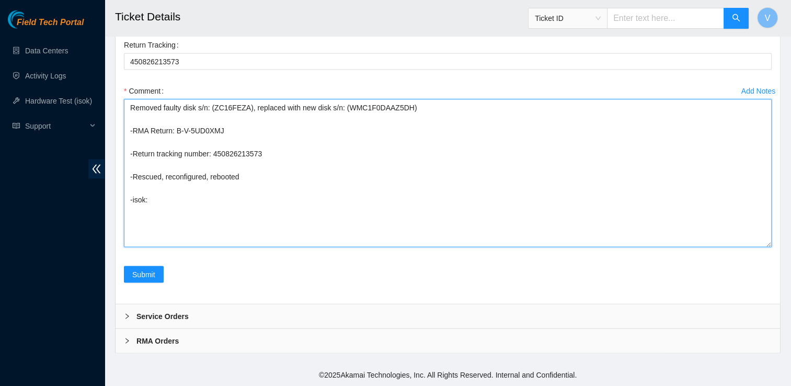
click at [174, 198] on textarea "Removed faulty disk s/n: (ZC16FEZA), replaced with new disk s/n: (WMC1F0DAAZ5DH…" at bounding box center [448, 173] width 648 height 148
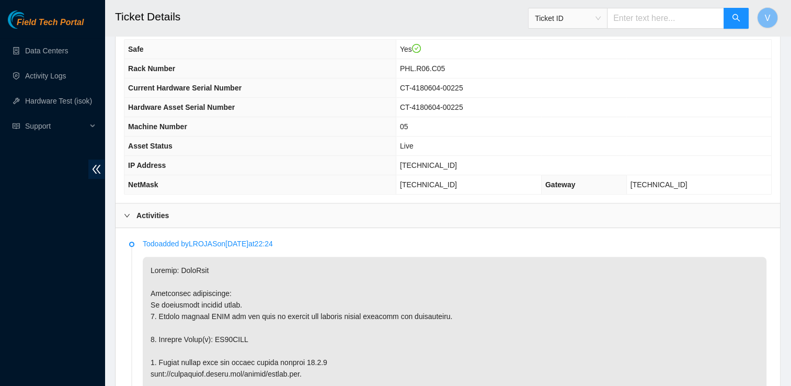
scroll to position [377, 0]
drag, startPoint x: 464, startPoint y: 164, endPoint x: 427, endPoint y: 164, distance: 36.6
click at [427, 164] on td "[TECHNICAL_ID]" at bounding box center [584, 164] width 376 height 19
copy span "[TECHNICAL_ID]"
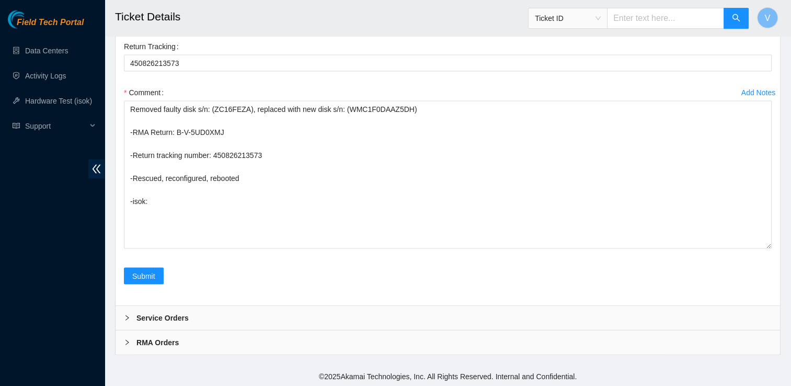
scroll to position [2292, 0]
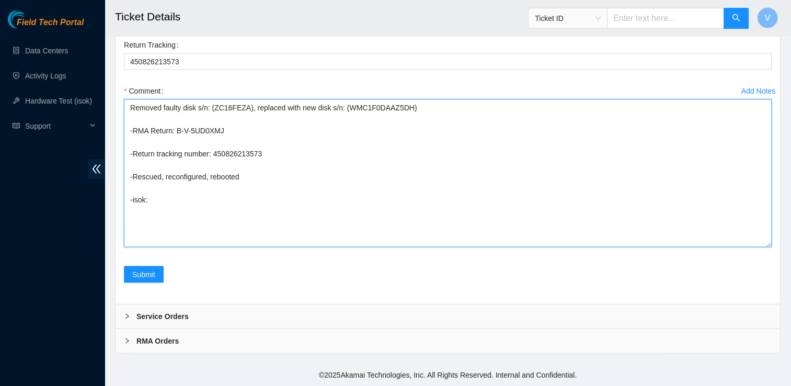
click at [202, 200] on textarea "Removed faulty disk s/n: (ZC16FEZA), replaced with new disk s/n: (WMC1F0DAAZ5DH…" at bounding box center [448, 173] width 648 height 148
paste textarea "23.46.12.40 : passed: ok"
type textarea "Removed faulty disk s/n: (ZC16FEZA), replaced with new disk s/n: (WMC1F0DAAZ5DH…"
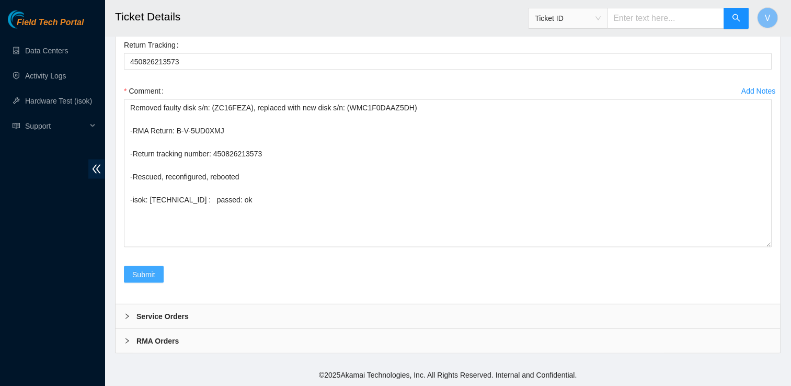
click at [147, 273] on span "Submit" at bounding box center [143, 275] width 23 height 12
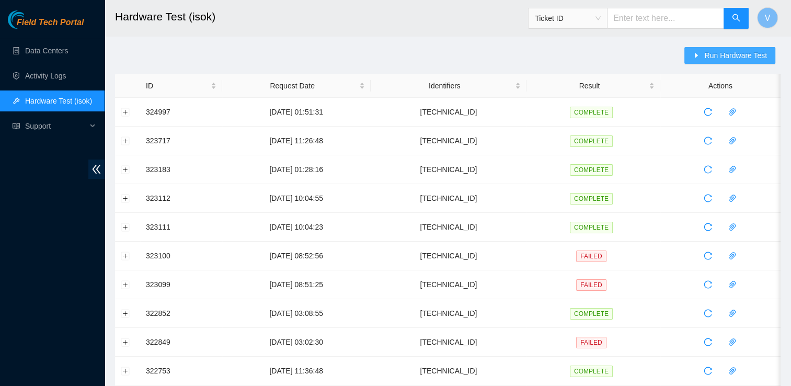
click at [759, 56] on span "Run Hardware Test" at bounding box center [735, 56] width 63 height 12
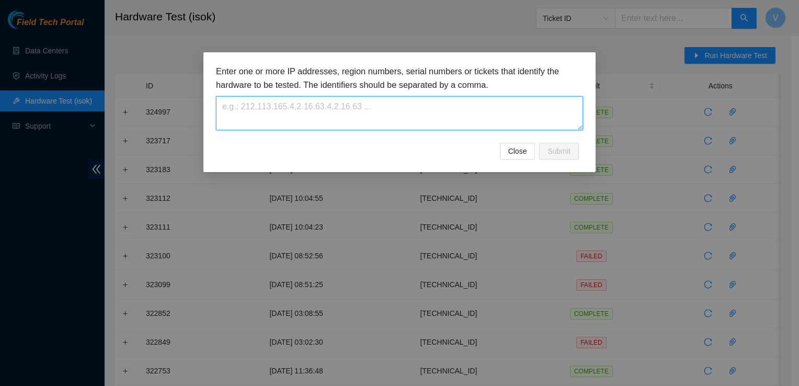
click at [477, 114] on textarea at bounding box center [399, 113] width 367 height 34
paste textarea "[TECHNICAL_ID]"
click at [240, 100] on textarea "[TECHNICAL_ID]" at bounding box center [399, 113] width 367 height 34
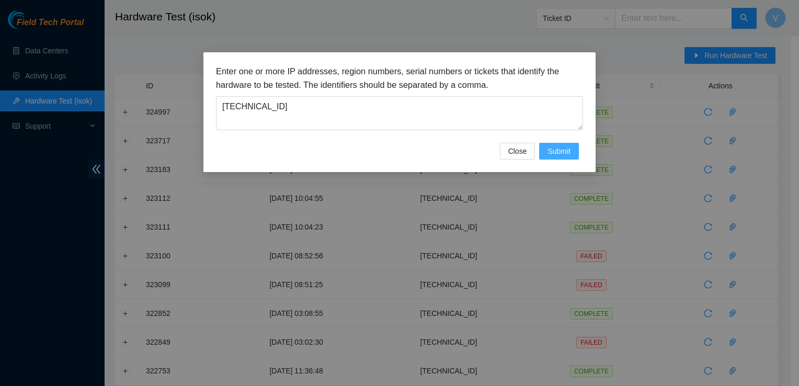
click at [554, 147] on span "Submit" at bounding box center [559, 151] width 23 height 12
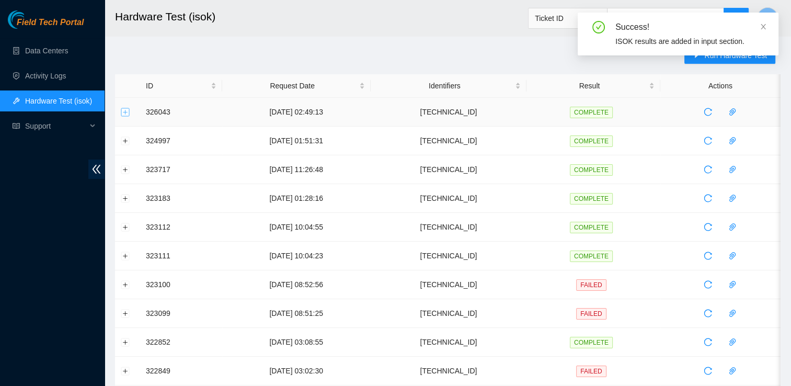
click at [124, 115] on button "Expand row" at bounding box center [125, 112] width 8 height 8
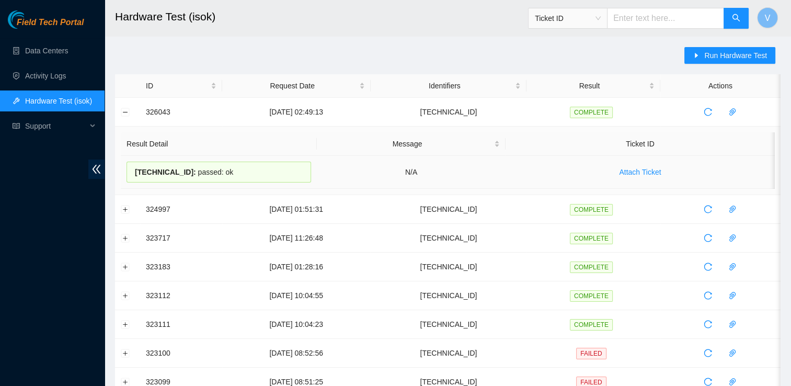
drag, startPoint x: 224, startPoint y: 173, endPoint x: 133, endPoint y: 179, distance: 91.2
click at [133, 179] on div "[TECHNICAL_ID] : passed: ok" at bounding box center [219, 172] width 185 height 21
copy div "[TECHNICAL_ID] : passed: ok"
click at [754, 59] on span "Run Hardware Test" at bounding box center [735, 56] width 63 height 12
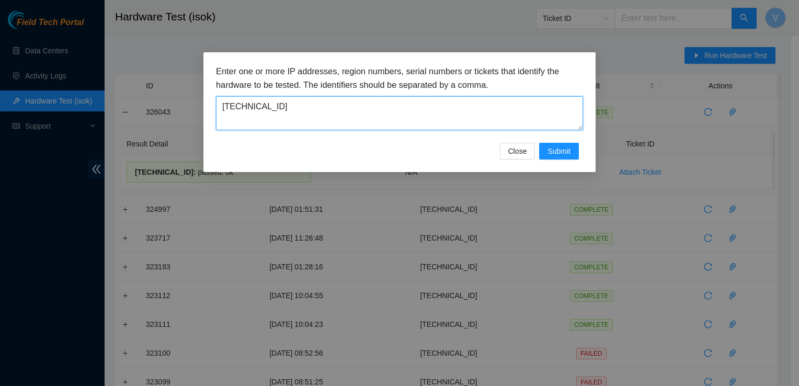
click at [464, 104] on textarea "[TECHNICAL_ID]" at bounding box center [399, 113] width 367 height 34
paste textarea "40"
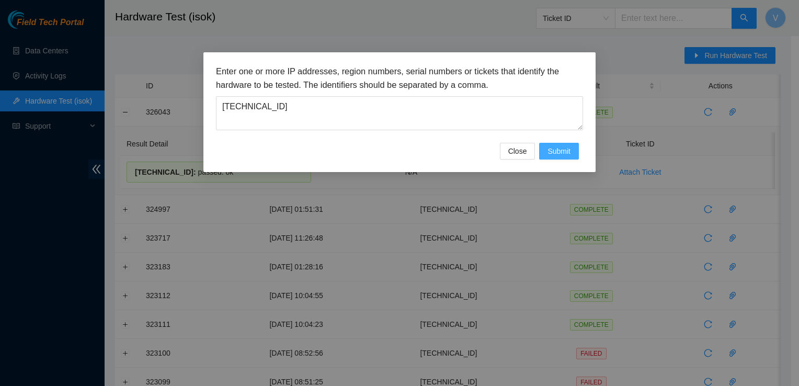
click at [545, 154] on button "Submit" at bounding box center [559, 151] width 40 height 17
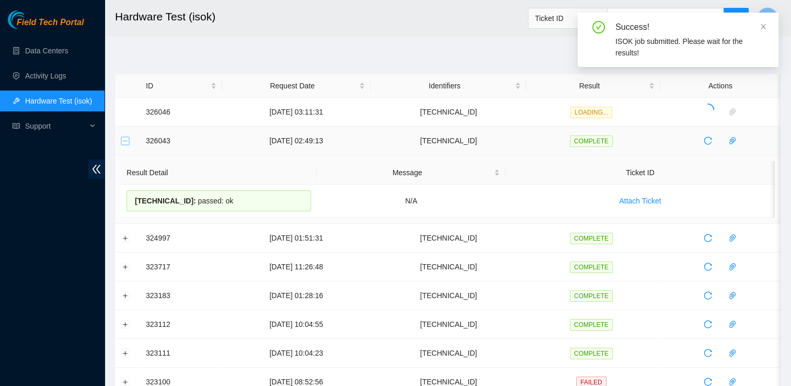
click at [124, 140] on button "Collapse row" at bounding box center [125, 140] width 8 height 8
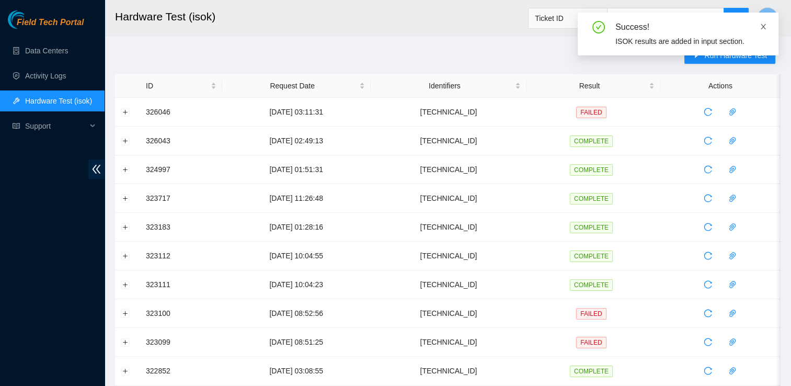
click at [764, 30] on span at bounding box center [763, 26] width 7 height 8
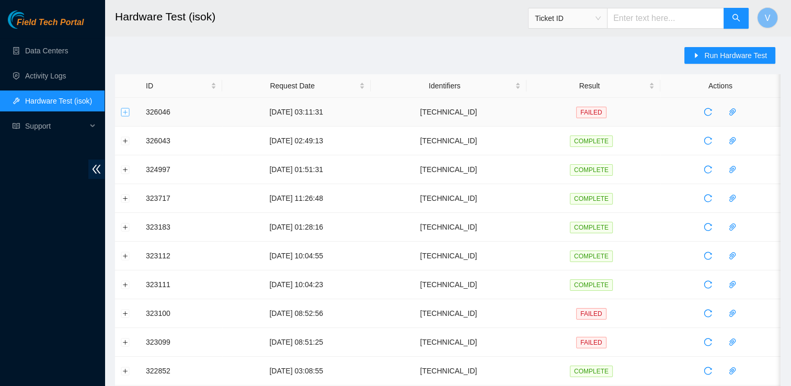
click at [122, 112] on button "Expand row" at bounding box center [125, 112] width 8 height 8
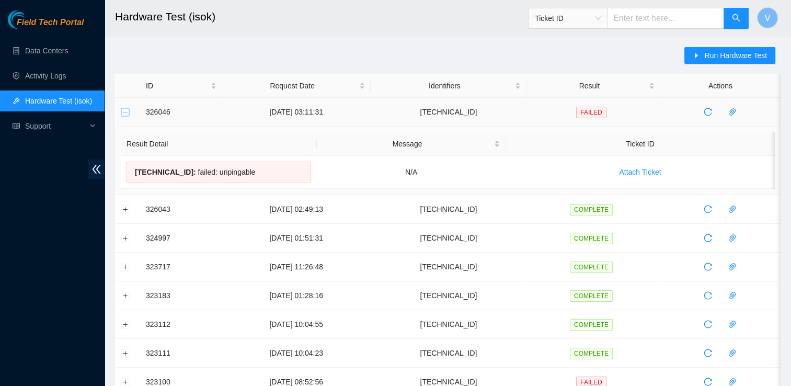
click at [122, 112] on button "Collapse row" at bounding box center [125, 112] width 8 height 8
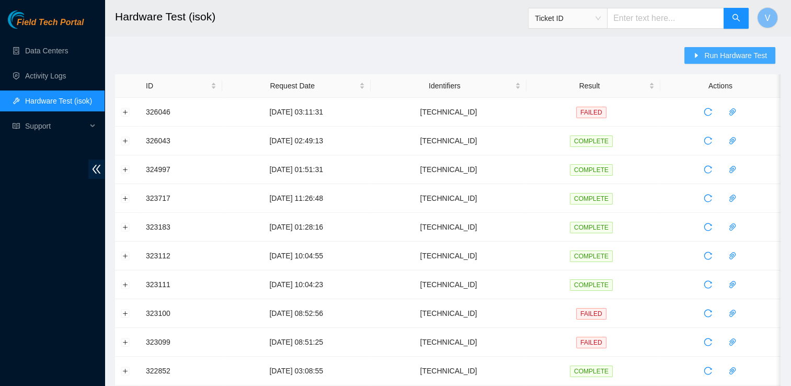
click at [732, 50] on span "Run Hardware Test" at bounding box center [735, 56] width 63 height 12
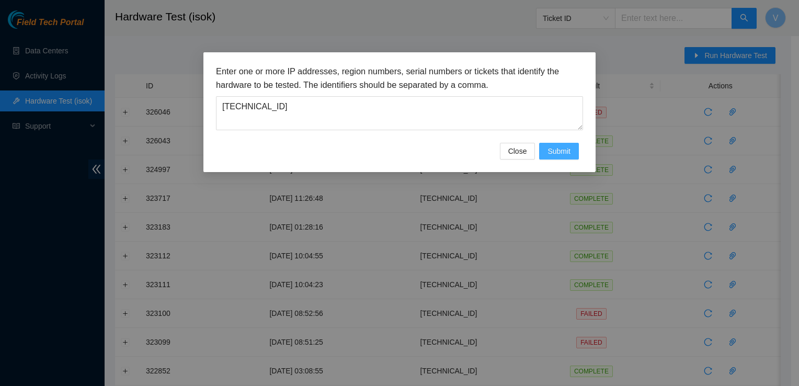
click at [550, 148] on span "Submit" at bounding box center [559, 151] width 23 height 12
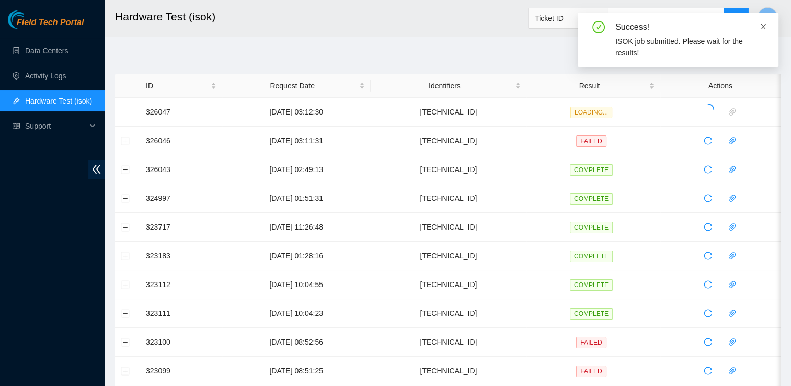
click at [765, 27] on icon "close" at bounding box center [763, 26] width 7 height 7
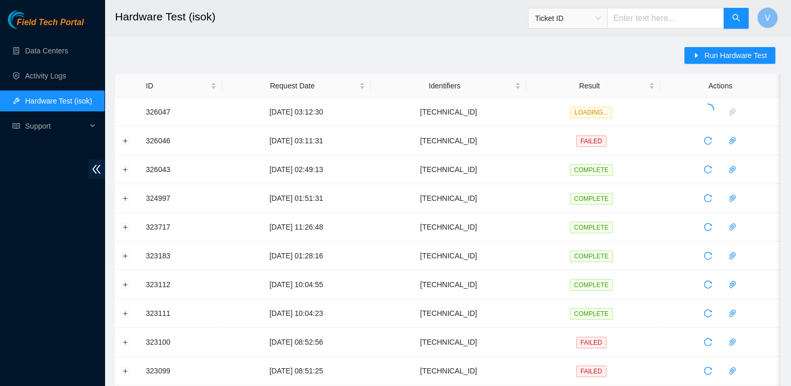
click at [303, 46] on main "Hardware Test (isok) Ticket ID V Run Hardware Test ID Request Date Identifiers …" at bounding box center [448, 358] width 687 height 717
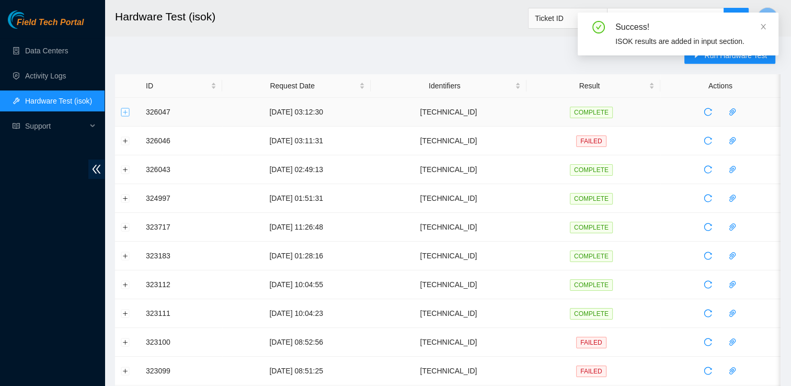
click at [128, 113] on button "Expand row" at bounding box center [125, 112] width 8 height 8
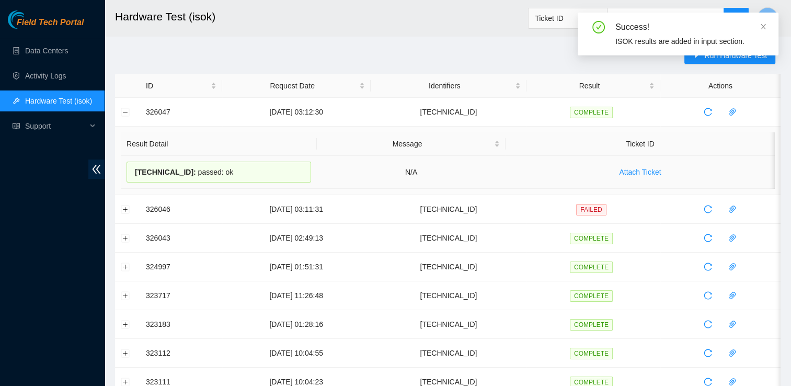
drag, startPoint x: 226, startPoint y: 174, endPoint x: 134, endPoint y: 171, distance: 92.1
click at [134, 171] on div "23.46.12.40 : passed: ok" at bounding box center [219, 172] width 185 height 21
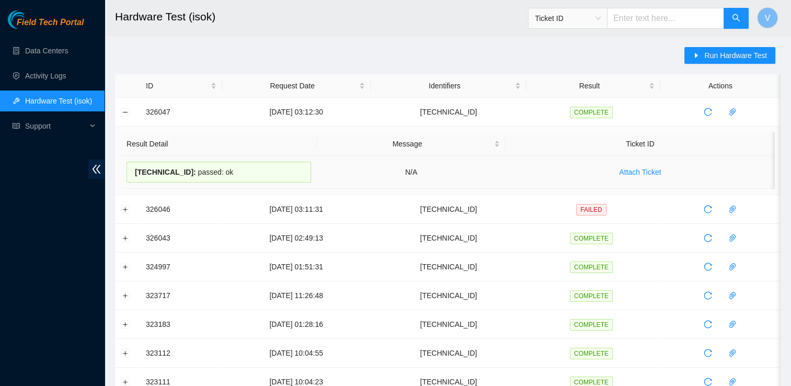
copy div "23.46.12.40 : passed: ok"
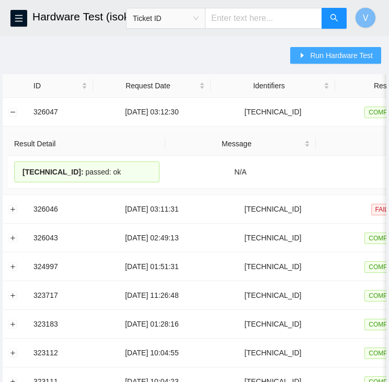
click at [314, 58] on span "Run Hardware Test" at bounding box center [341, 56] width 63 height 12
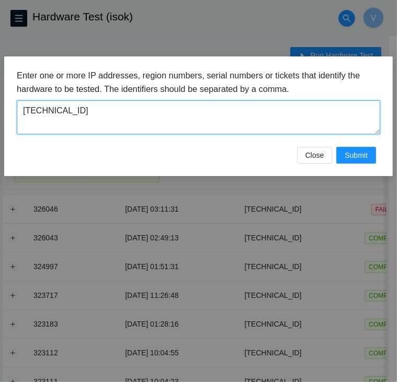
click at [221, 117] on textarea "23.46.12.40" at bounding box center [198, 117] width 363 height 34
paste textarea "59.171.47"
type textarea "[TECHNICAL_ID]"
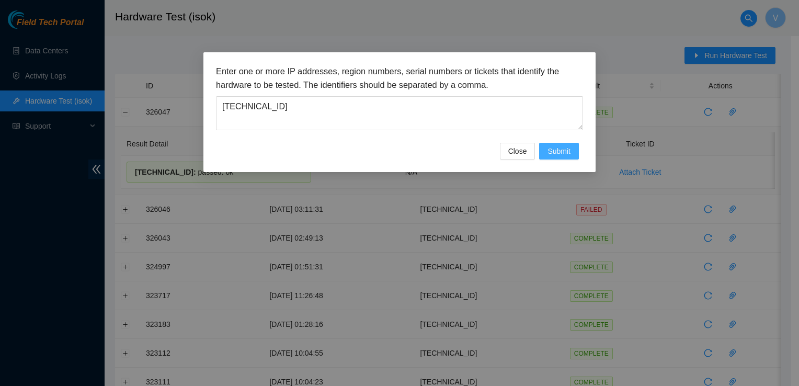
click at [571, 156] on button "Submit" at bounding box center [559, 151] width 40 height 17
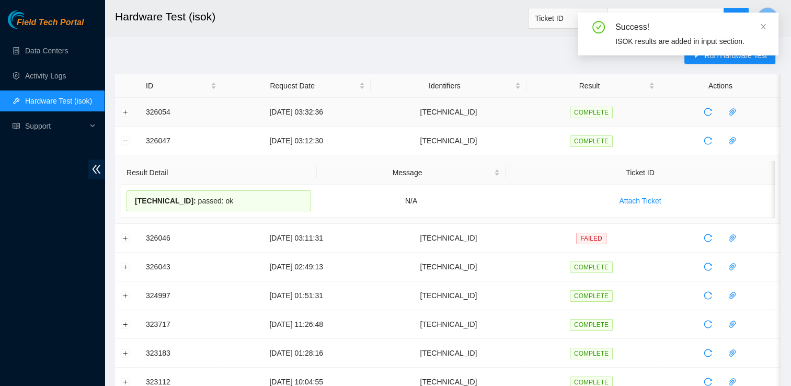
click at [123, 116] on td at bounding box center [127, 112] width 25 height 29
click at [126, 111] on button "Expand row" at bounding box center [125, 112] width 8 height 8
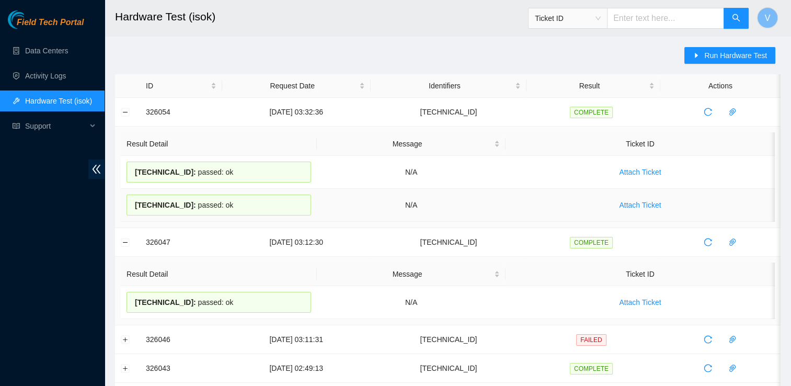
drag, startPoint x: 224, startPoint y: 204, endPoint x: 134, endPoint y: 205, distance: 90.5
click at [134, 205] on div "23.59.171.47 : passed: ok" at bounding box center [219, 205] width 185 height 21
copy div "23.59.171.47 : passed: ok"
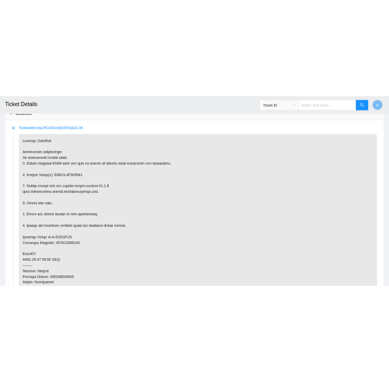
scroll to position [509, 0]
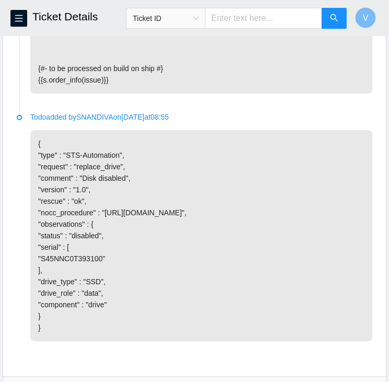
scroll to position [1818, 0]
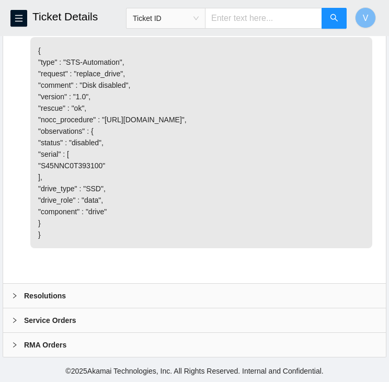
click at [88, 299] on div "Resolutions" at bounding box center [194, 296] width 383 height 24
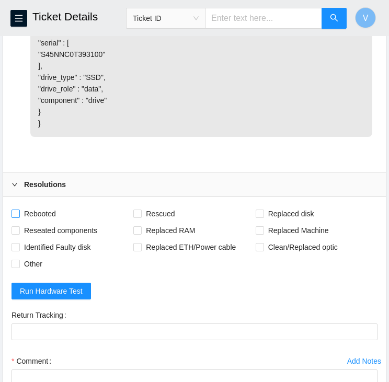
click at [42, 222] on span "Rebooted" at bounding box center [40, 214] width 40 height 17
click at [19, 217] on input "Rebooted" at bounding box center [15, 213] width 7 height 7
checkbox input "true"
click at [143, 222] on span "Rescued" at bounding box center [160, 214] width 37 height 17
click at [141, 217] on input "Rescued" at bounding box center [136, 213] width 7 height 7
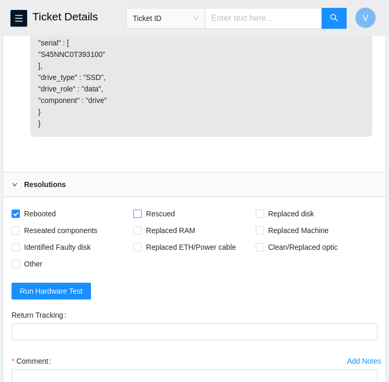
checkbox input "true"
click at [295, 222] on span "Replaced disk" at bounding box center [291, 214] width 54 height 17
click at [263, 217] on input "Replaced disk" at bounding box center [259, 213] width 7 height 7
checkbox input "true"
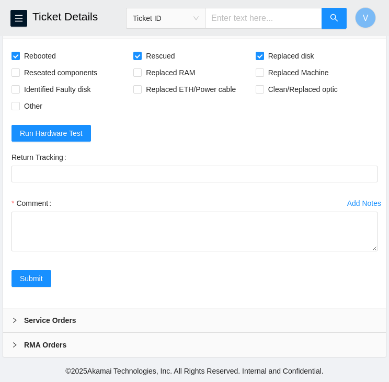
scroll to position [2023, 0]
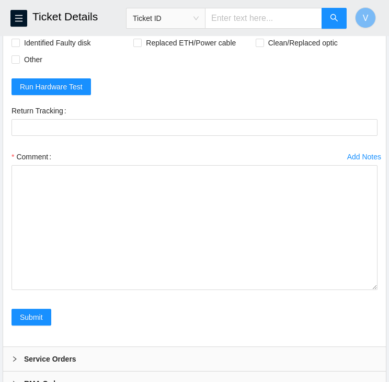
drag, startPoint x: 374, startPoint y: 313, endPoint x: 366, endPoint y: 409, distance: 96.6
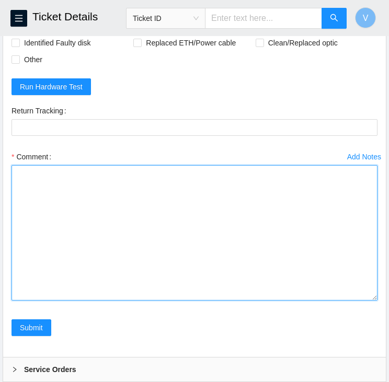
click at [115, 301] on textarea "Comment" at bounding box center [195, 232] width 366 height 135
paste textarea "Removed faulty disk s/n: (), replaced with new disk s/n: () -RMA Return: -Retur…"
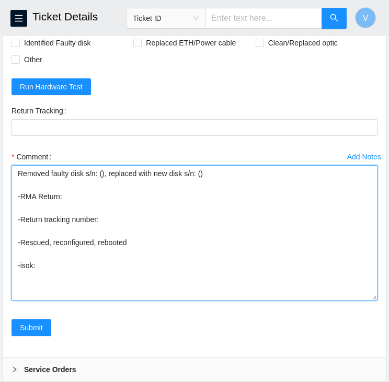
click at [198, 291] on textarea "Removed faulty disk s/n: (), replaced with new disk s/n: () -RMA Return: -Retur…" at bounding box center [195, 232] width 366 height 135
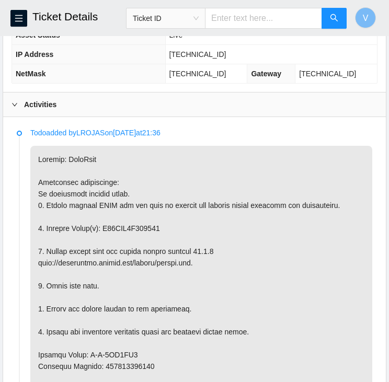
scroll to position [554, 0]
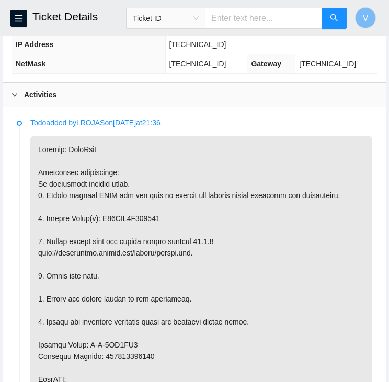
copy p "S45NNC0T393100"
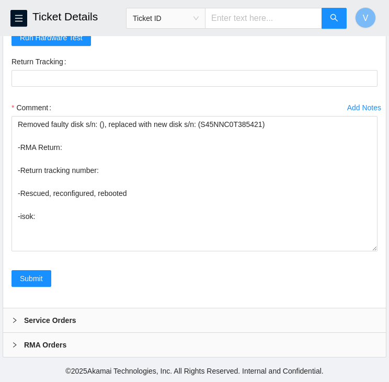
scroll to position [2183, 0]
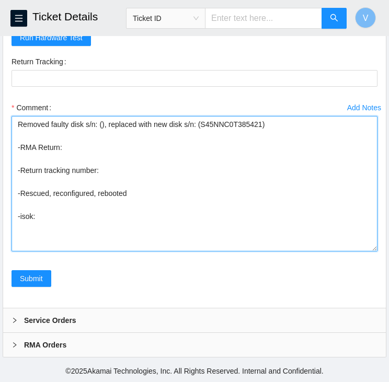
click at [100, 124] on textarea "Removed faulty disk s/n: (), replaced with new disk s/n: (S45NNC0T385421) -RMA …" at bounding box center [195, 183] width 366 height 135
paste textarea "S45NNC0T393100"
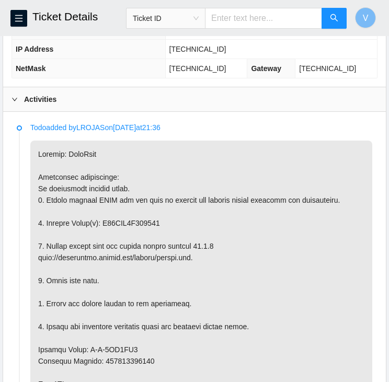
scroll to position [550, 0]
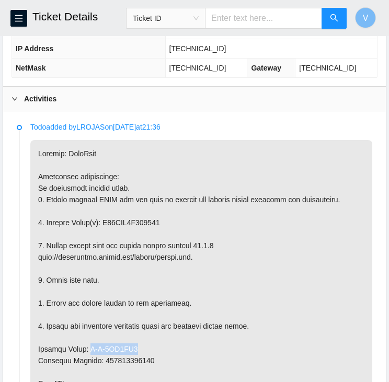
drag, startPoint x: 130, startPoint y: 346, endPoint x: 85, endPoint y: 349, distance: 45.1
copy p "B-V-5UD0XZ9"
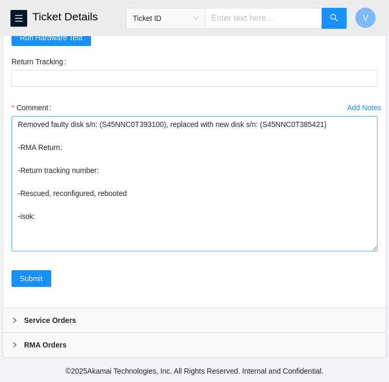
scroll to position [2100, 0]
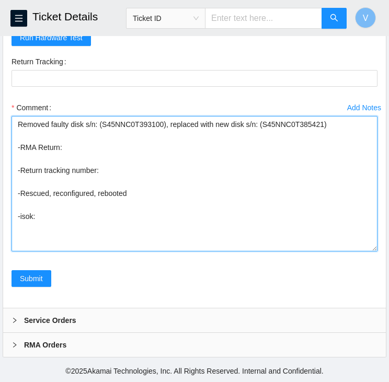
click at [88, 238] on textarea "Removed faulty disk s/n: (S45NNC0T393100), replaced with new disk s/n: (S45NNC0…" at bounding box center [195, 183] width 366 height 135
click at [75, 233] on textarea "Removed faulty disk s/n: (S45NNC0T393100), replaced with new disk s/n: (S45NNC0…" at bounding box center [195, 183] width 366 height 135
paste textarea "B-V-5UD0XZ9"
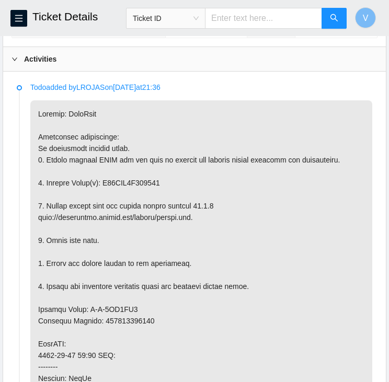
scroll to position [589, 0]
click at [121, 320] on p at bounding box center [201, 367] width 342 height 533
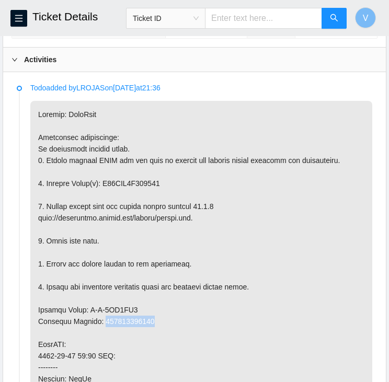
click at [121, 320] on p at bounding box center [201, 367] width 342 height 533
copy p "450826213838"
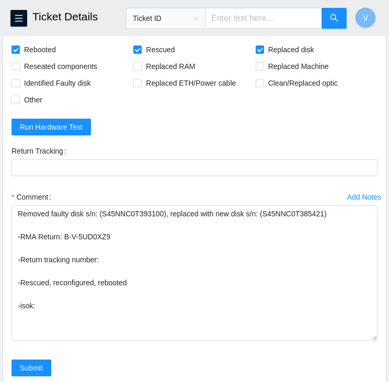
scroll to position [2183, 0]
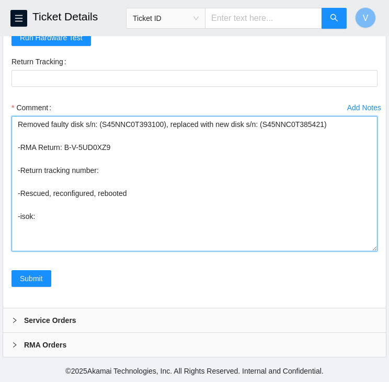
click at [132, 176] on textarea "Removed faulty disk s/n: (S45NNC0T393100), replaced with new disk s/n: (S45NNC0…" at bounding box center [195, 183] width 366 height 135
paste textarea "450826213838"
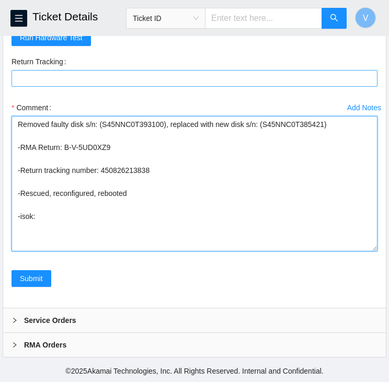
type textarea "Removed faulty disk s/n: (S45NNC0T393100), replaced with new disk s/n: (S45NNC0…"
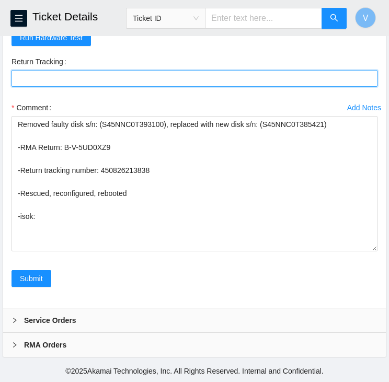
click at [78, 73] on Tracking "Return Tracking" at bounding box center [195, 78] width 366 height 17
paste Tracking "450826213838"
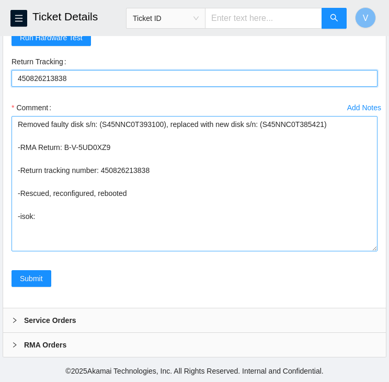
type Tracking "450826213838"
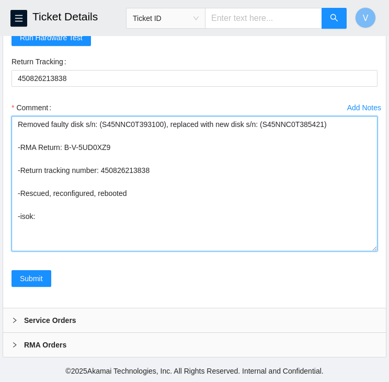
click at [104, 212] on textarea "Removed faulty disk s/n: (S45NNC0T393100), replaced with new disk s/n: (S45NNC0…" at bounding box center [195, 183] width 366 height 135
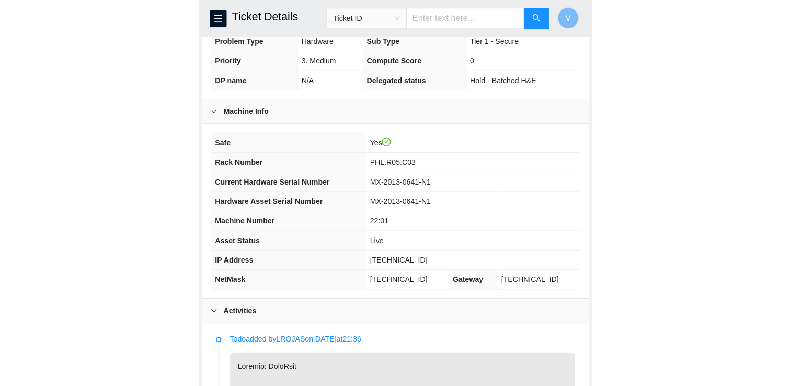
scroll to position [341, 0]
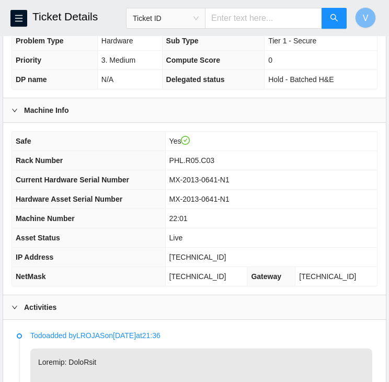
click at [208, 253] on span "23.59.171.47" at bounding box center [197, 257] width 57 height 8
copy span "23.59.171.47"
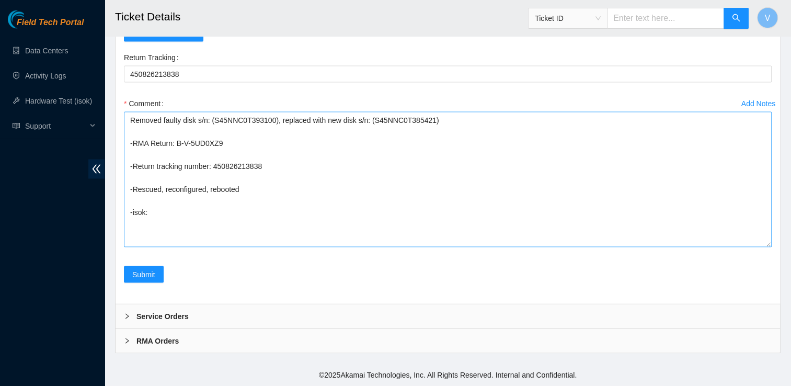
scroll to position [2073, 0]
click at [189, 247] on textarea "Removed faulty disk s/n: (S45NNC0T393100), replaced with new disk s/n: (S45NNC0…" at bounding box center [448, 179] width 648 height 135
paste textarea "23.59.171.47 : passed: ok"
type textarea "Removed faulty disk s/n: (S45NNC0T393100), replaced with new disk s/n: (S45NNC0…"
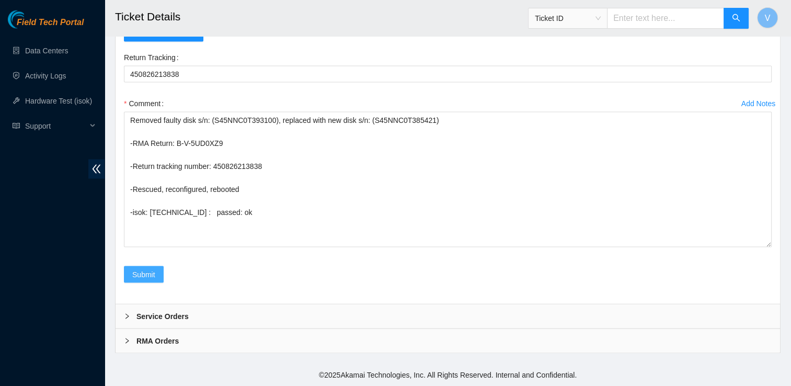
click at [134, 280] on span "Submit" at bounding box center [143, 275] width 23 height 12
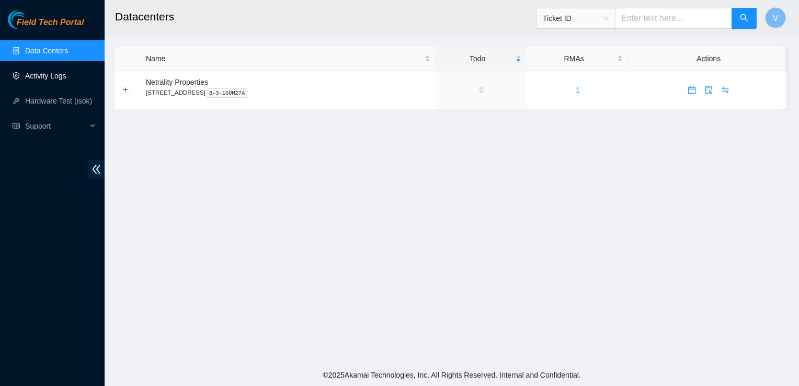
click at [53, 80] on link "Activity Logs" at bounding box center [45, 76] width 41 height 8
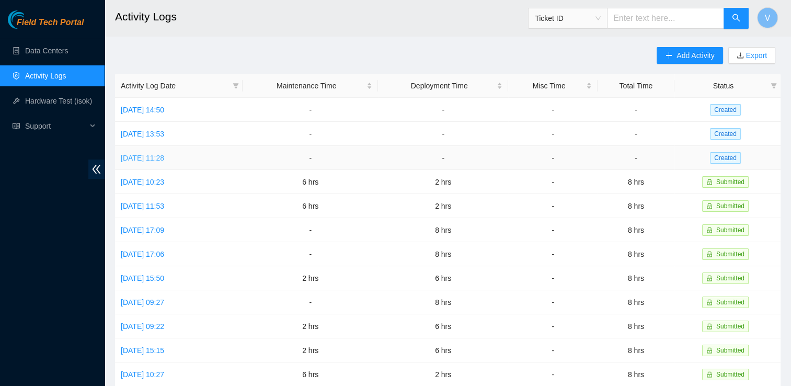
click at [164, 159] on link "[DATE] 11:28" at bounding box center [142, 158] width 43 height 8
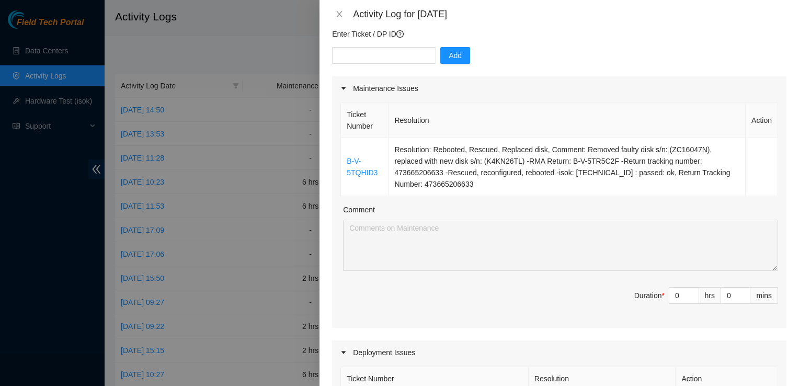
scroll to position [144, 0]
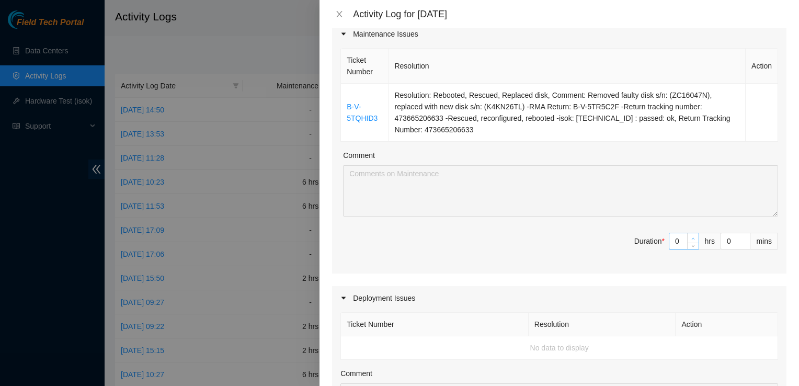
type input "1"
click at [691, 237] on icon "up" at bounding box center [693, 239] width 4 height 4
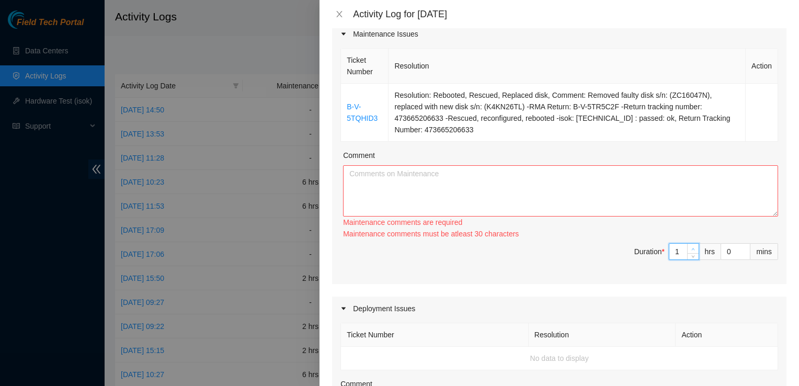
type input "2"
click at [684, 237] on div "Ticket Number Resolution Action B-V-5TQHID3 Resolution: Rebooted, Rescued, Repl…" at bounding box center [559, 165] width 454 height 238
click at [529, 188] on textarea "Comment" at bounding box center [560, 190] width 435 height 51
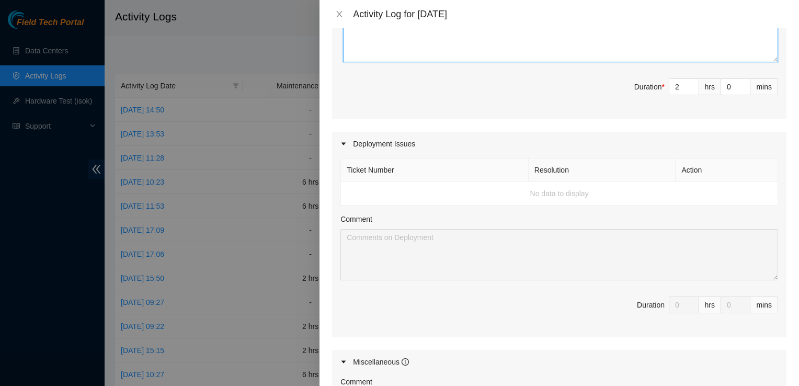
scroll to position [0, 0]
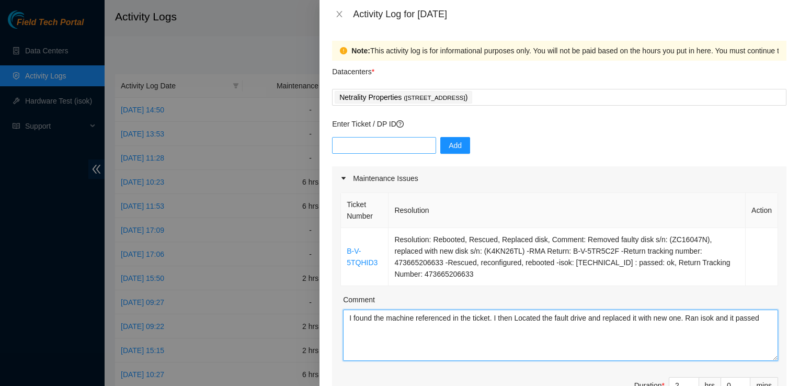
type textarea "I found the machine referenced in the ticket. I then Located the fault drive an…"
click at [360, 142] on input "text" at bounding box center [384, 145] width 104 height 17
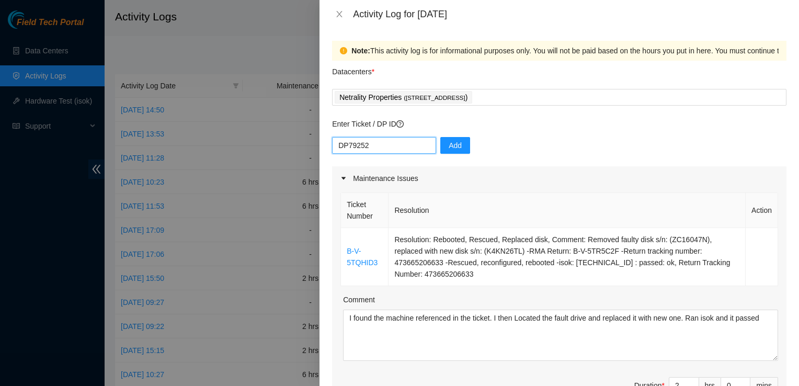
type input "DP79252"
click at [456, 146] on button "Add" at bounding box center [455, 145] width 30 height 17
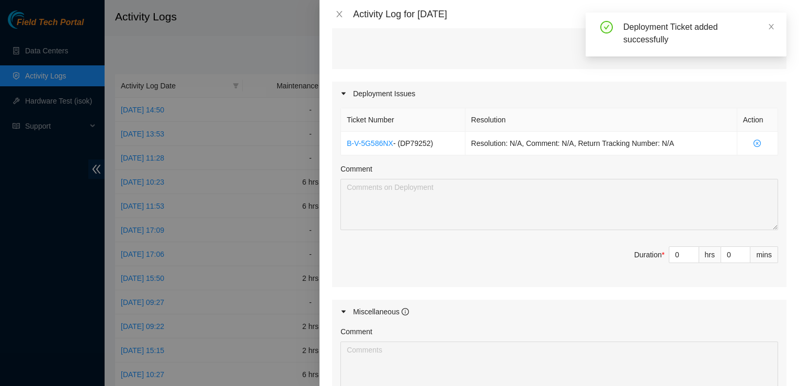
scroll to position [349, 0]
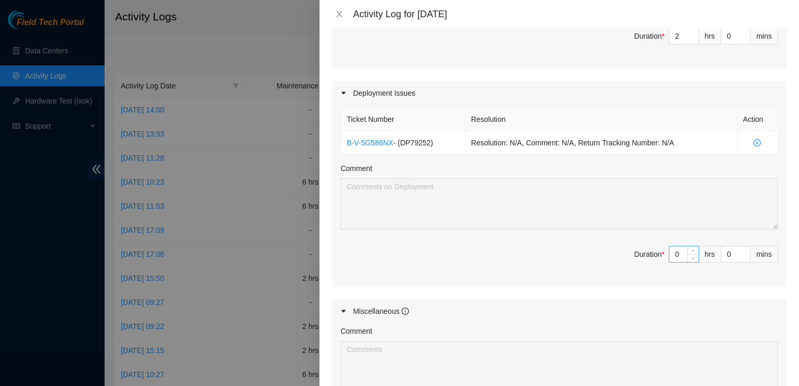
click at [669, 252] on input "0" at bounding box center [683, 254] width 29 height 16
type input "6"
type input "8"
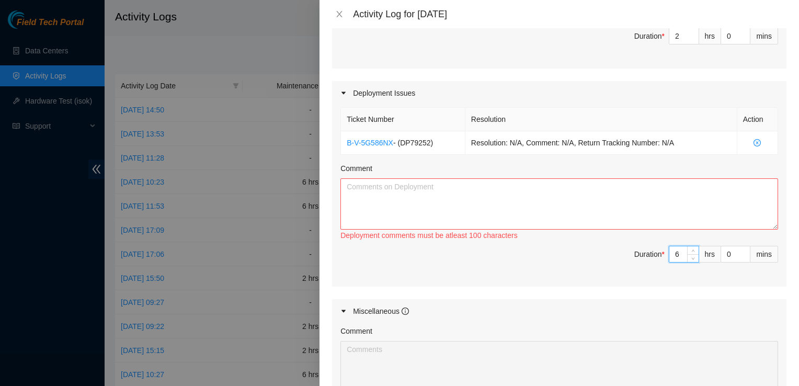
type input "6"
click at [578, 191] on textarea "Comment" at bounding box center [559, 203] width 438 height 51
click at [576, 182] on textarea "Comment" at bounding box center [559, 203] width 438 height 51
click at [468, 187] on textarea "Began process for decommissioning" at bounding box center [559, 203] width 438 height 51
click at [468, 187] on textarea "Began process for decommissioning A rack on the second floor" at bounding box center [559, 203] width 438 height 51
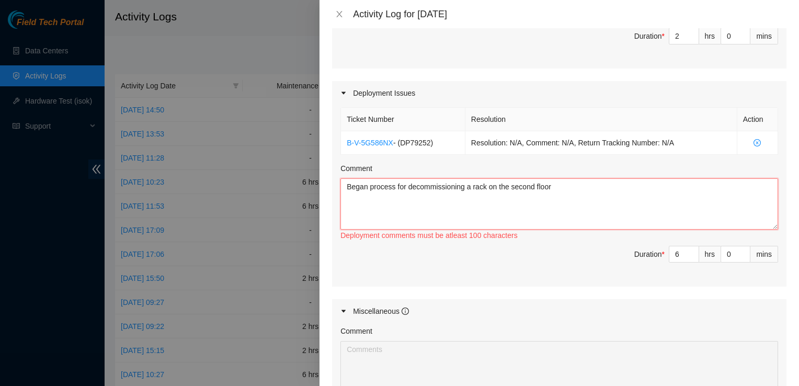
click at [549, 189] on textarea "Began process for decommissioning a rack on the second floor" at bounding box center [559, 203] width 438 height 51
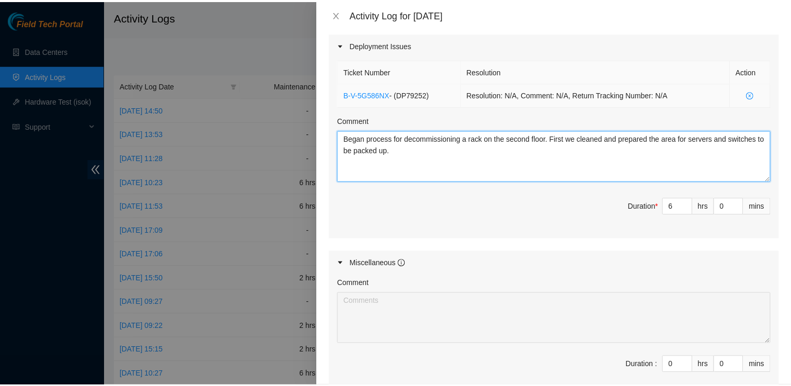
scroll to position [520, 0]
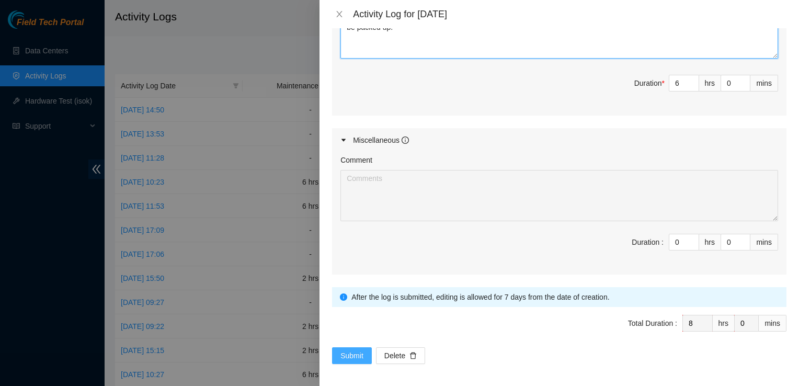
type textarea "Began process for decommissioning a rack on the second floor. First we cleaned …"
click at [349, 350] on span "Submit" at bounding box center [351, 356] width 23 height 12
